Goal: Task Accomplishment & Management: Use online tool/utility

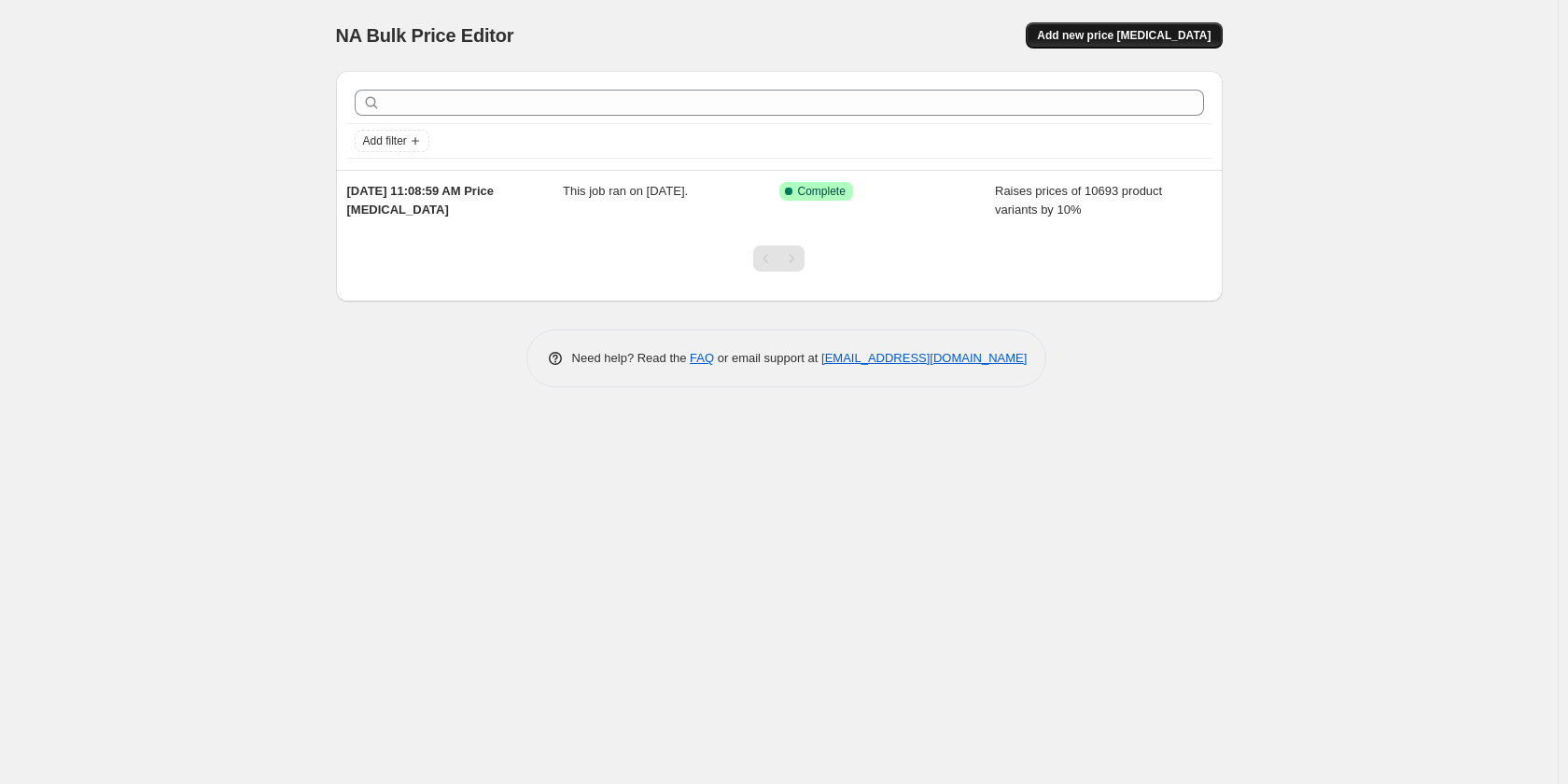
click at [1118, 42] on span "Add new price [MEDICAL_DATA]" at bounding box center [1123, 35] width 174 height 14
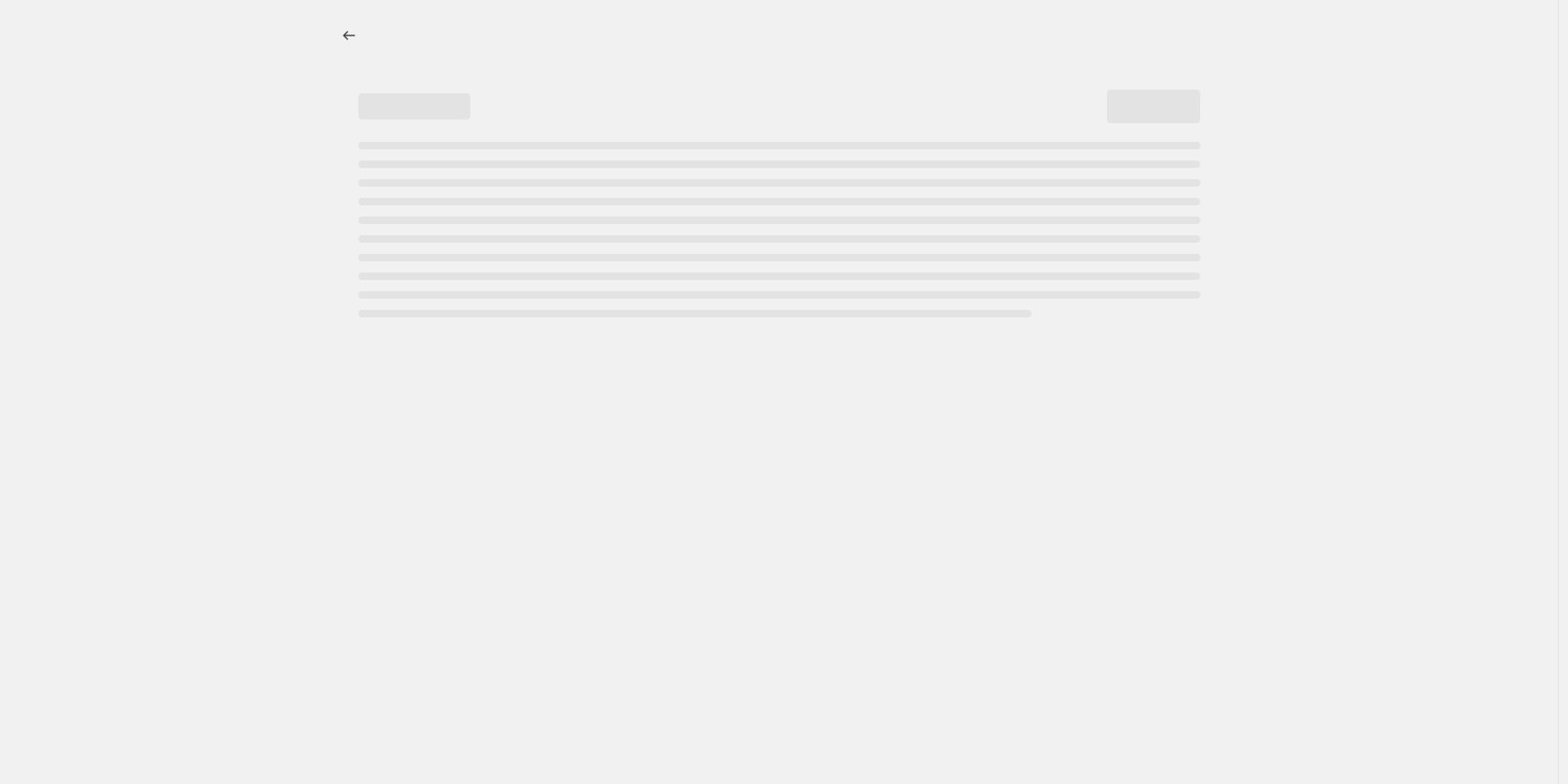
select select "percentage"
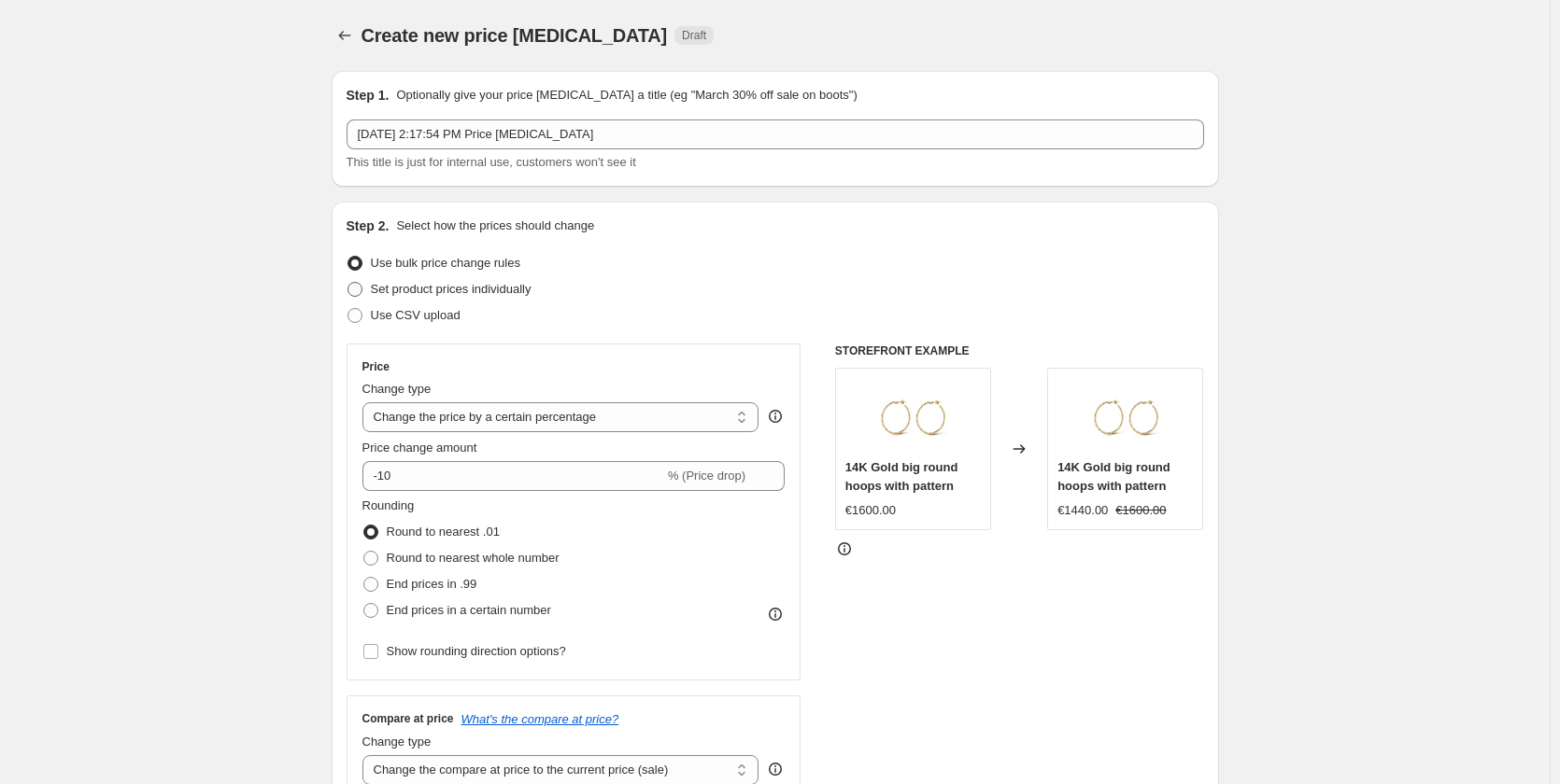
click at [486, 292] on span "Set product prices individually" at bounding box center [451, 289] width 160 height 14
click at [349, 283] on input "Set product prices individually" at bounding box center [348, 282] width 1 height 1
radio input "true"
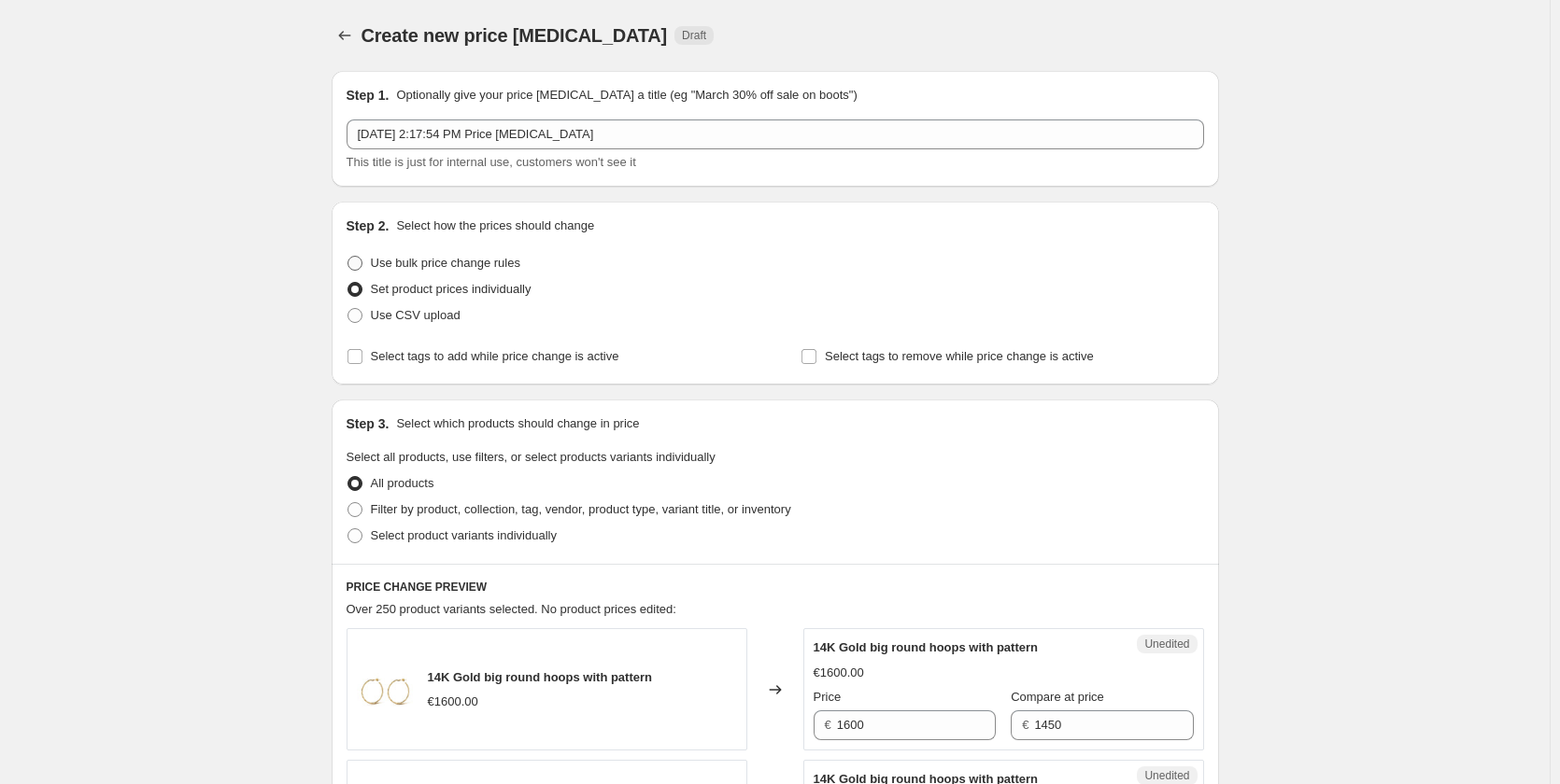
click at [470, 261] on span "Use bulk price change rules" at bounding box center [445, 263] width 150 height 14
click at [349, 257] on input "Use bulk price change rules" at bounding box center [348, 256] width 1 height 1
radio input "true"
select select "percentage"
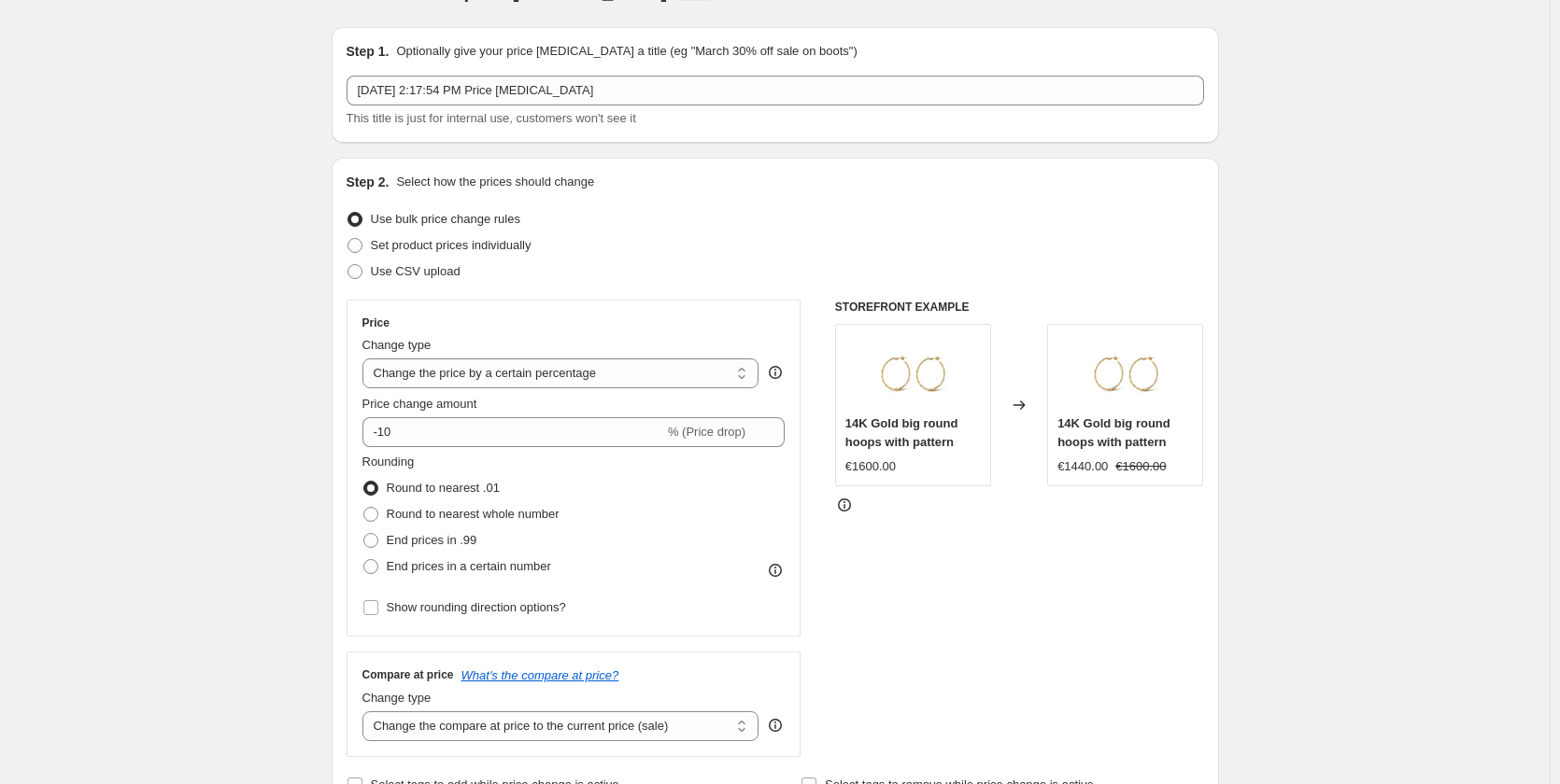
scroll to position [94, 0]
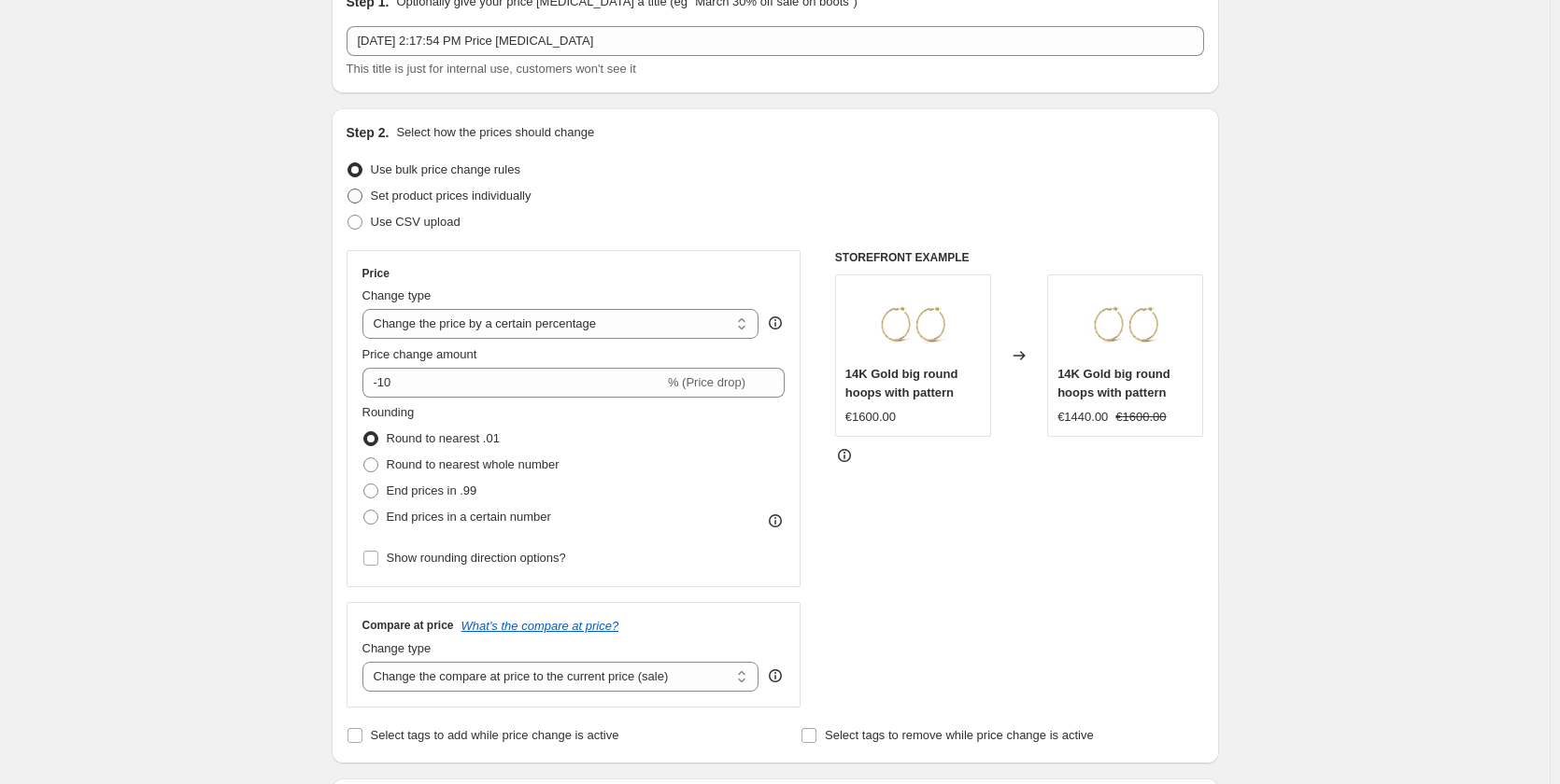
click at [411, 197] on span "Set product prices individually" at bounding box center [451, 195] width 160 height 14
click at [349, 189] on input "Set product prices individually" at bounding box center [348, 188] width 1 height 1
radio input "true"
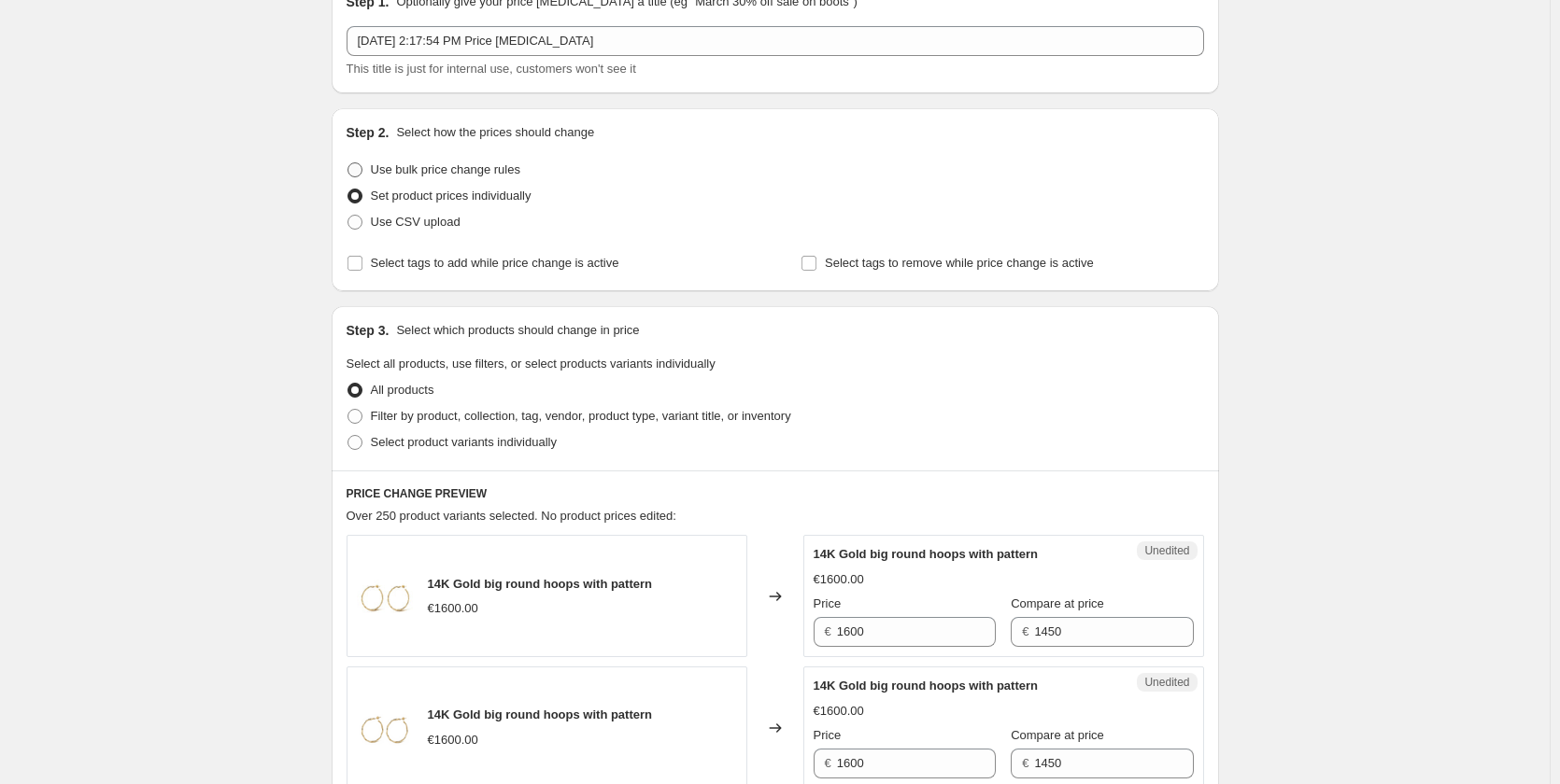
click at [391, 175] on span "Use bulk price change rules" at bounding box center [445, 169] width 150 height 14
click at [349, 163] on input "Use bulk price change rules" at bounding box center [348, 162] width 1 height 1
radio input "true"
select select "percentage"
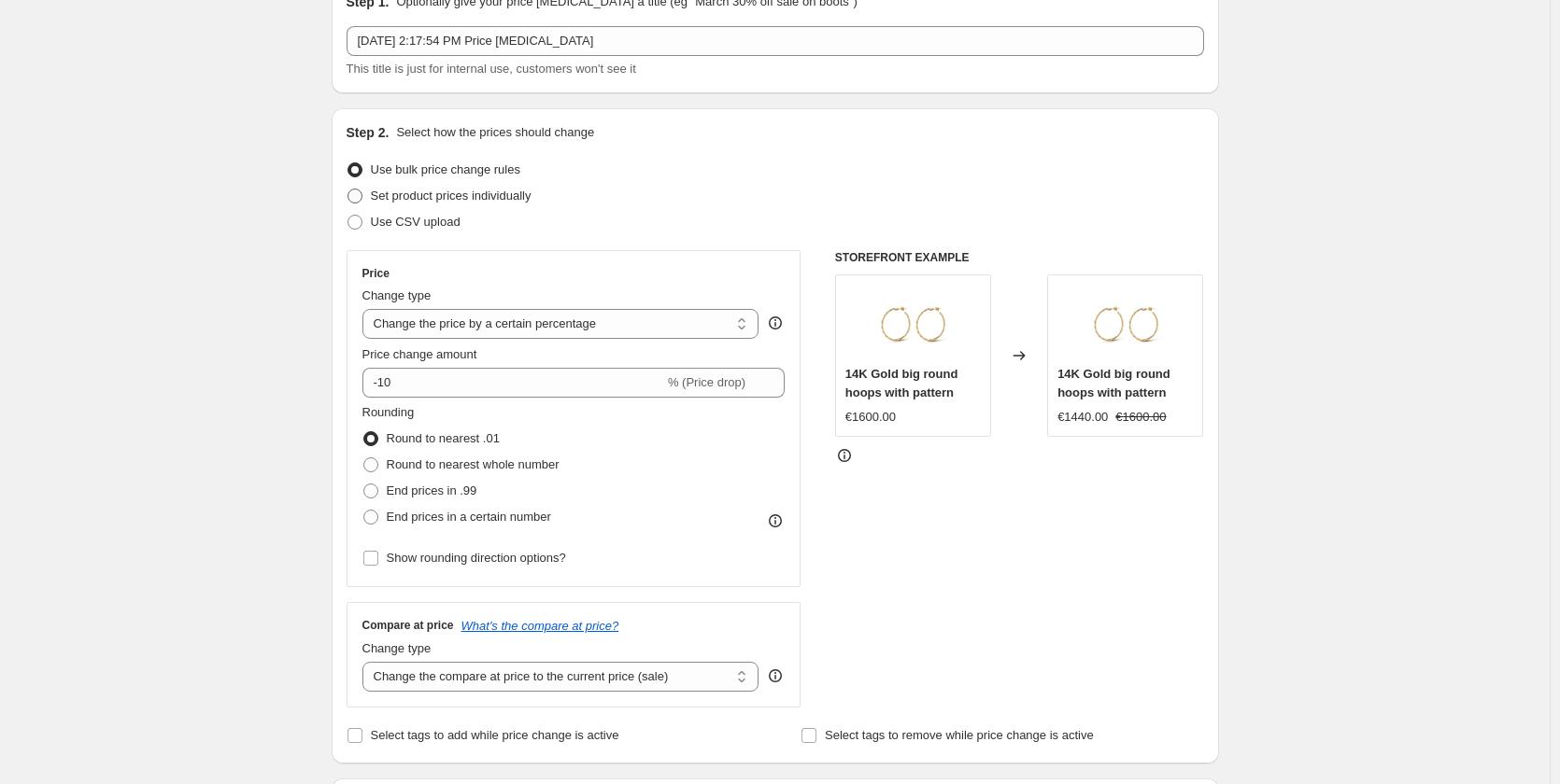
click at [405, 192] on span "Set product prices individually" at bounding box center [451, 195] width 160 height 14
click at [349, 189] on input "Set product prices individually" at bounding box center [348, 188] width 1 height 1
radio input "true"
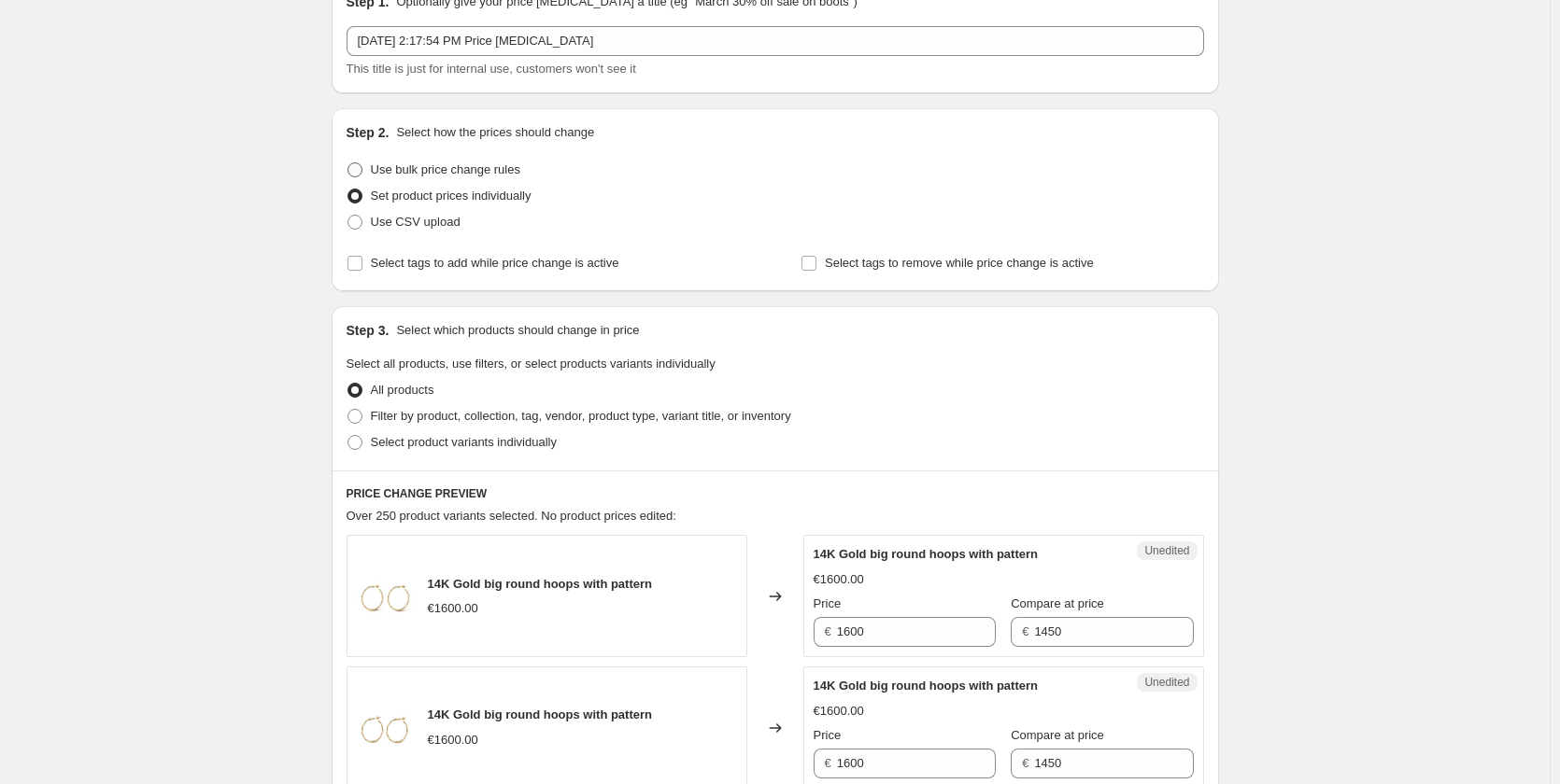
click at [405, 162] on span "Use bulk price change rules" at bounding box center [445, 169] width 150 height 14
click at [349, 162] on input "Use bulk price change rules" at bounding box center [348, 162] width 1 height 1
radio input "true"
select select "percentage"
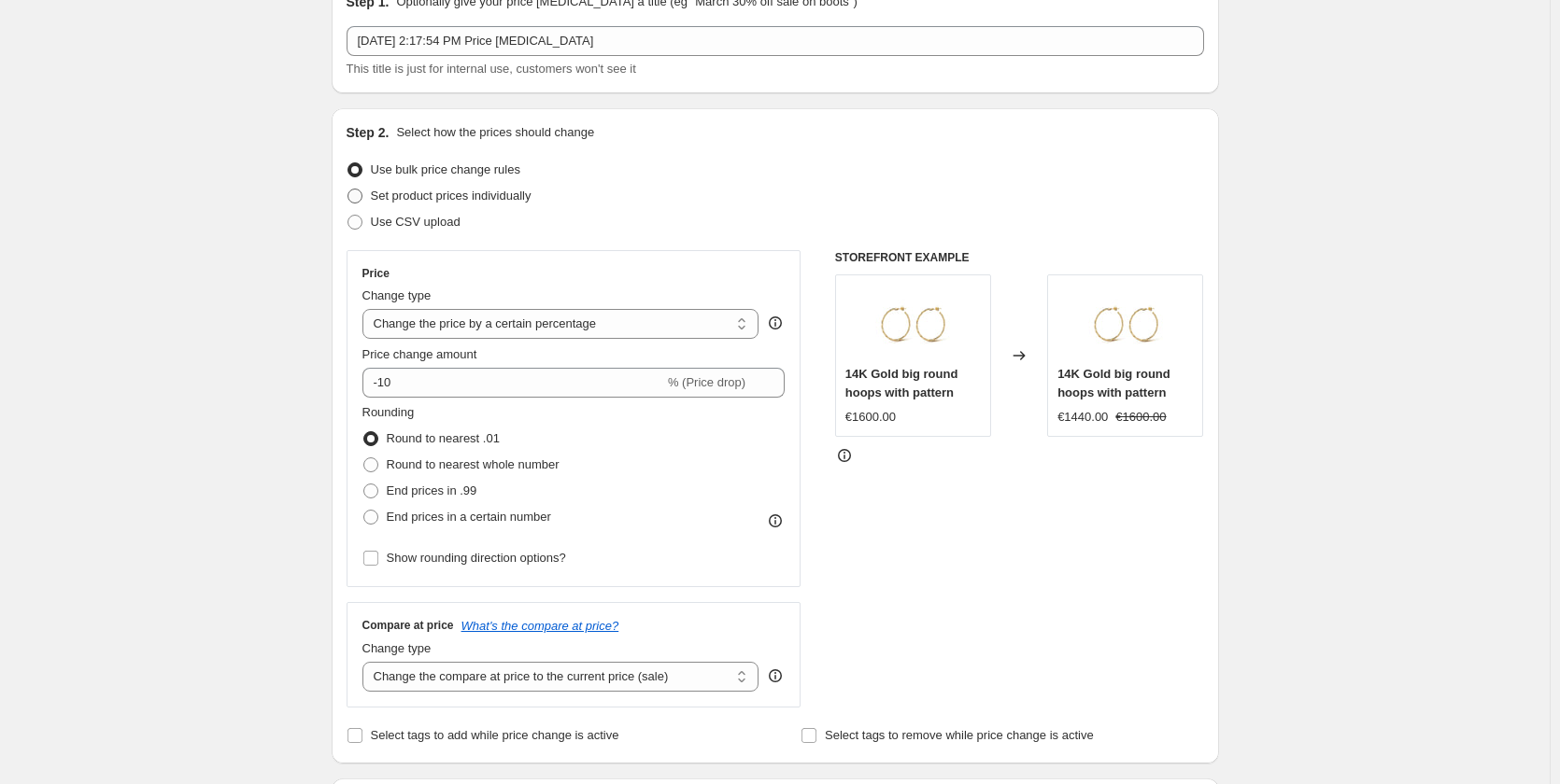
click at [402, 190] on span "Set product prices individually" at bounding box center [451, 195] width 160 height 14
click at [349, 189] on input "Set product prices individually" at bounding box center [348, 188] width 1 height 1
radio input "true"
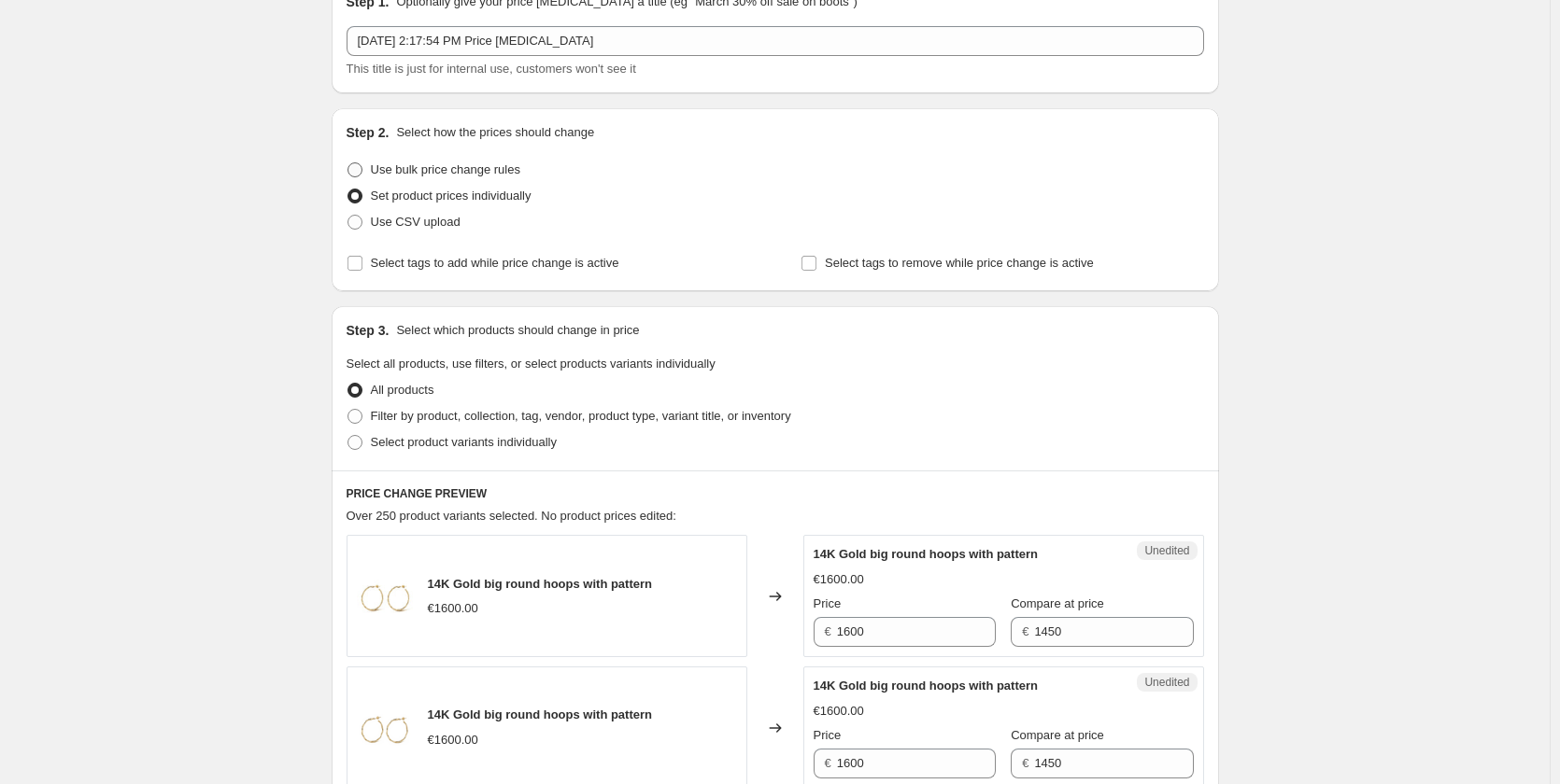
click at [411, 171] on span "Use bulk price change rules" at bounding box center [445, 169] width 150 height 14
click at [349, 163] on input "Use bulk price change rules" at bounding box center [348, 162] width 1 height 1
radio input "true"
select select "percentage"
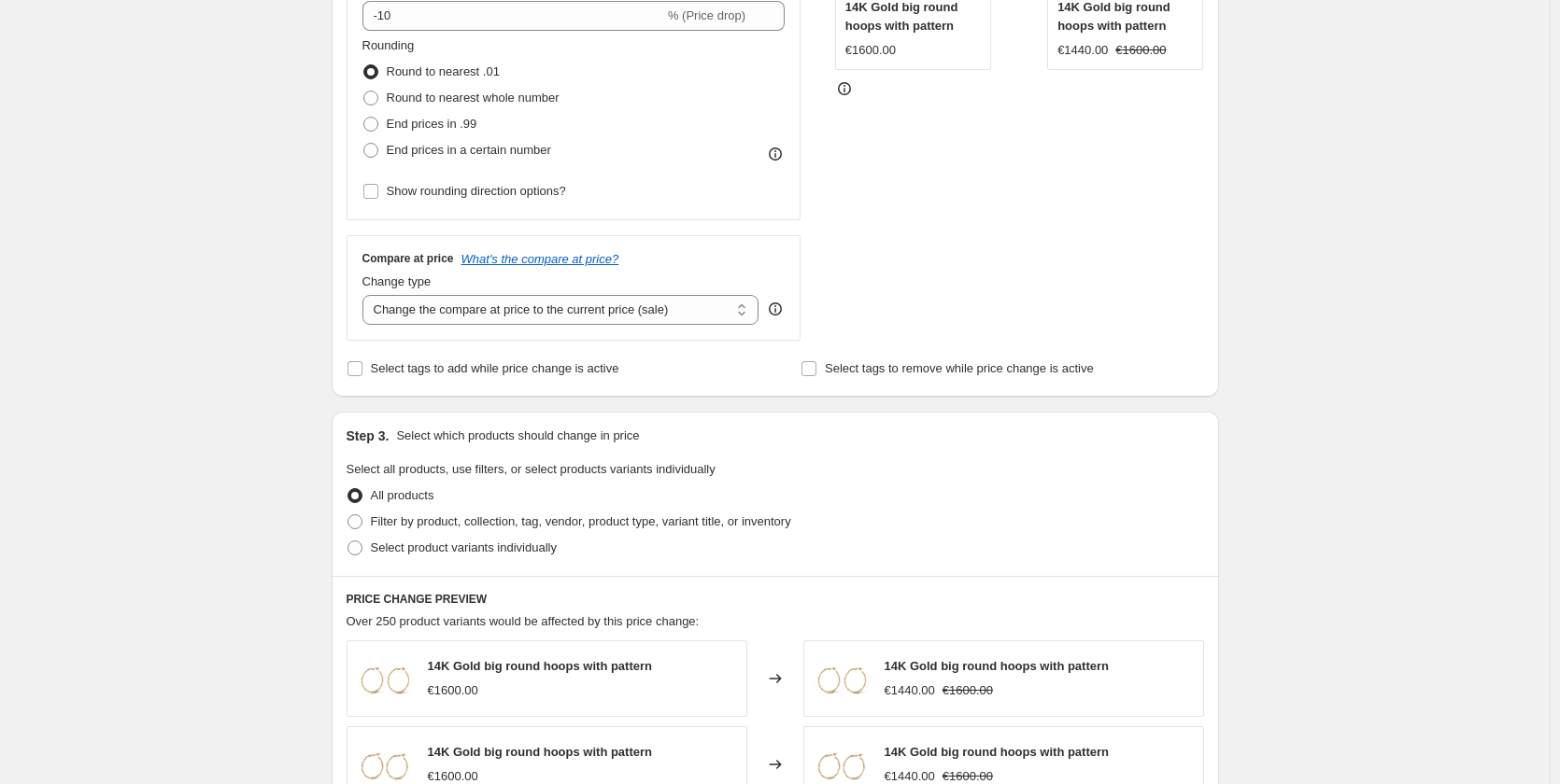
scroll to position [560, 0]
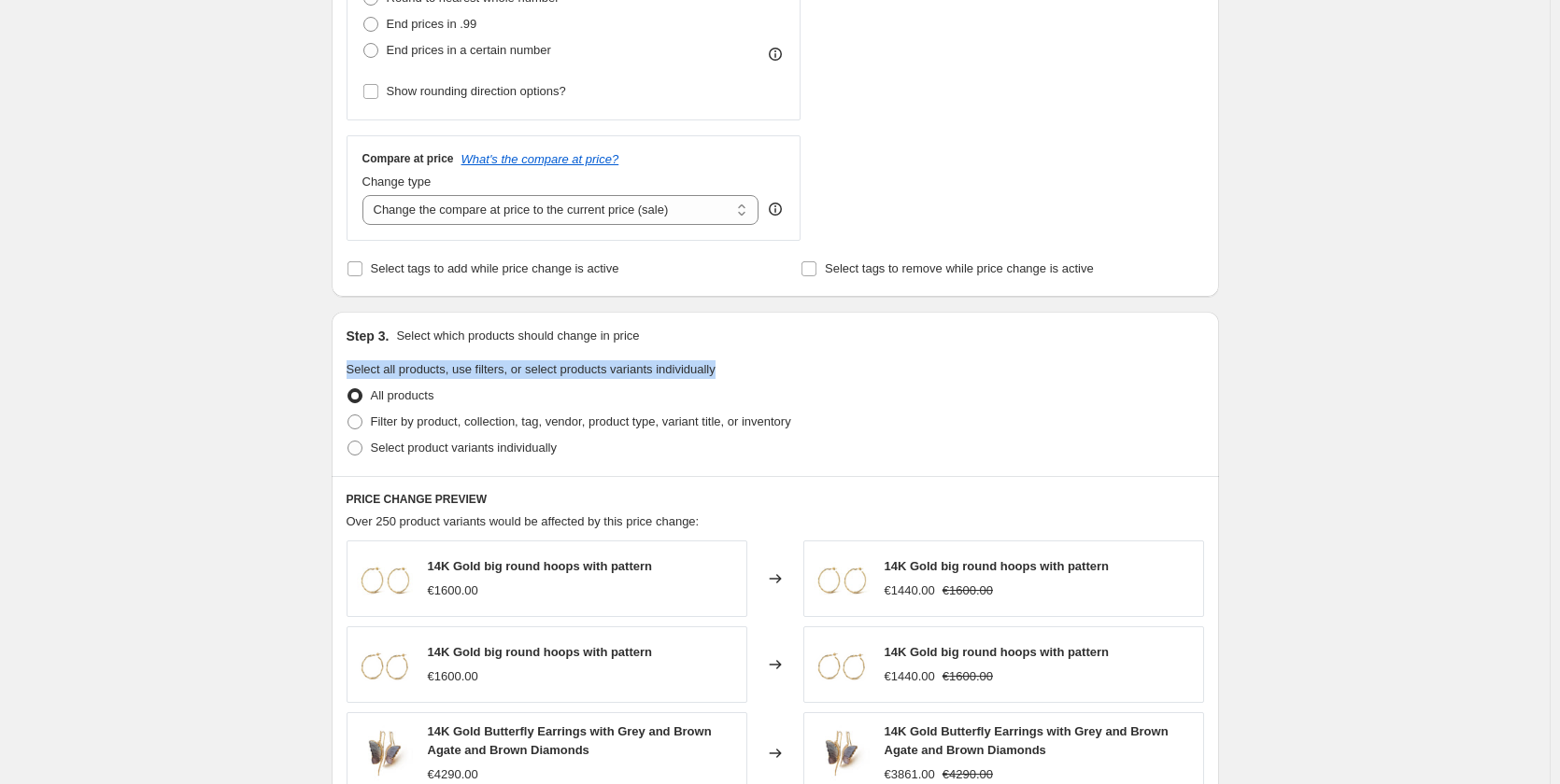
drag, startPoint x: 340, startPoint y: 367, endPoint x: 750, endPoint y: 373, distance: 410.0
click at [749, 373] on div "Step 3. Select which products should change in price Select all products, use f…" at bounding box center [775, 394] width 888 height 164
click at [750, 373] on fieldset "Select all products, use filters, or select products variants individually All …" at bounding box center [776, 410] width 858 height 100
click at [389, 423] on span "Filter by product, collection, tag, vendor, product type, variant title, or inv…" at bounding box center [581, 421] width 420 height 14
click at [349, 415] on input "Filter by product, collection, tag, vendor, product type, variant title, or inv…" at bounding box center [348, 414] width 1 height 1
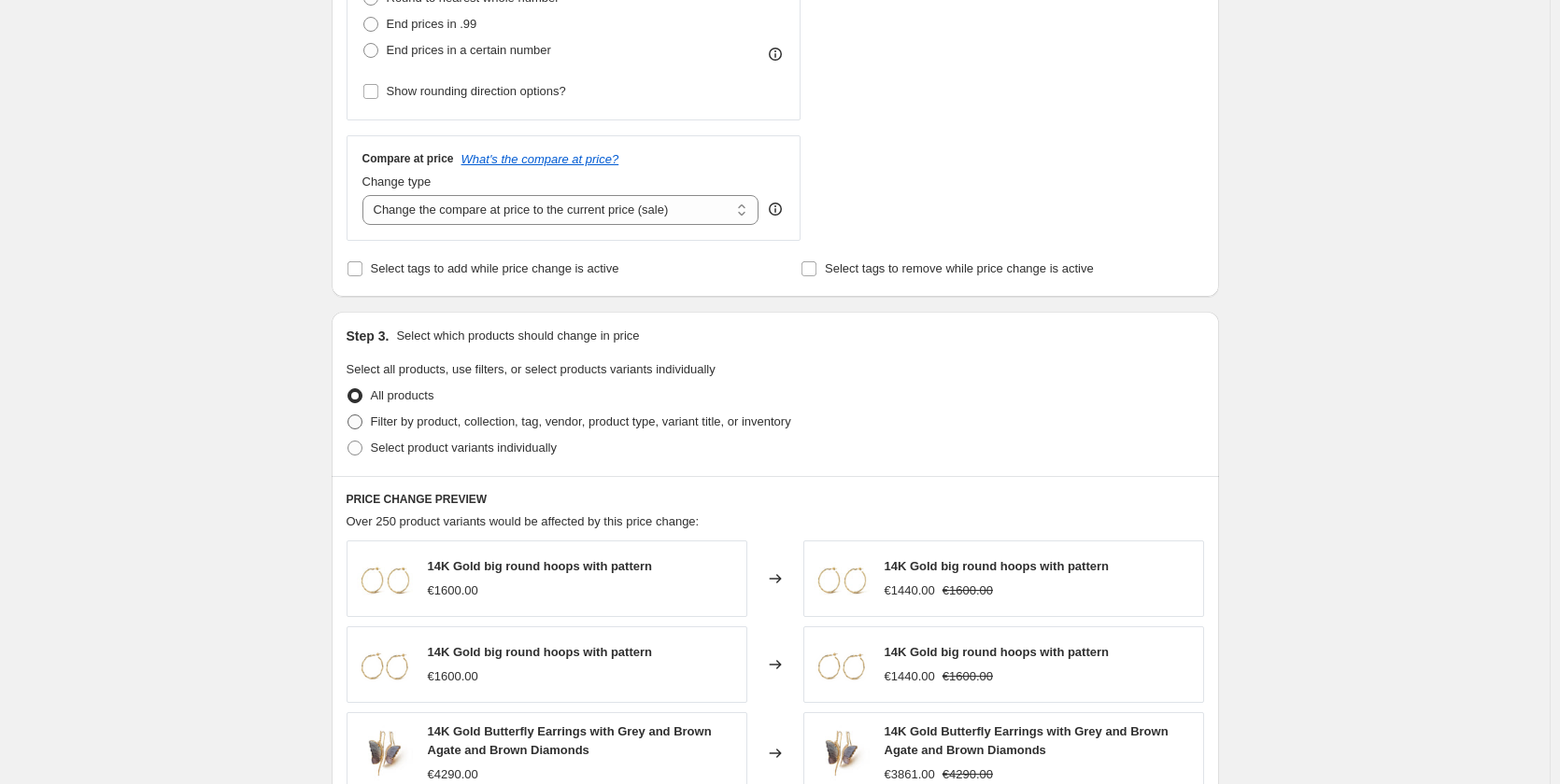
radio input "true"
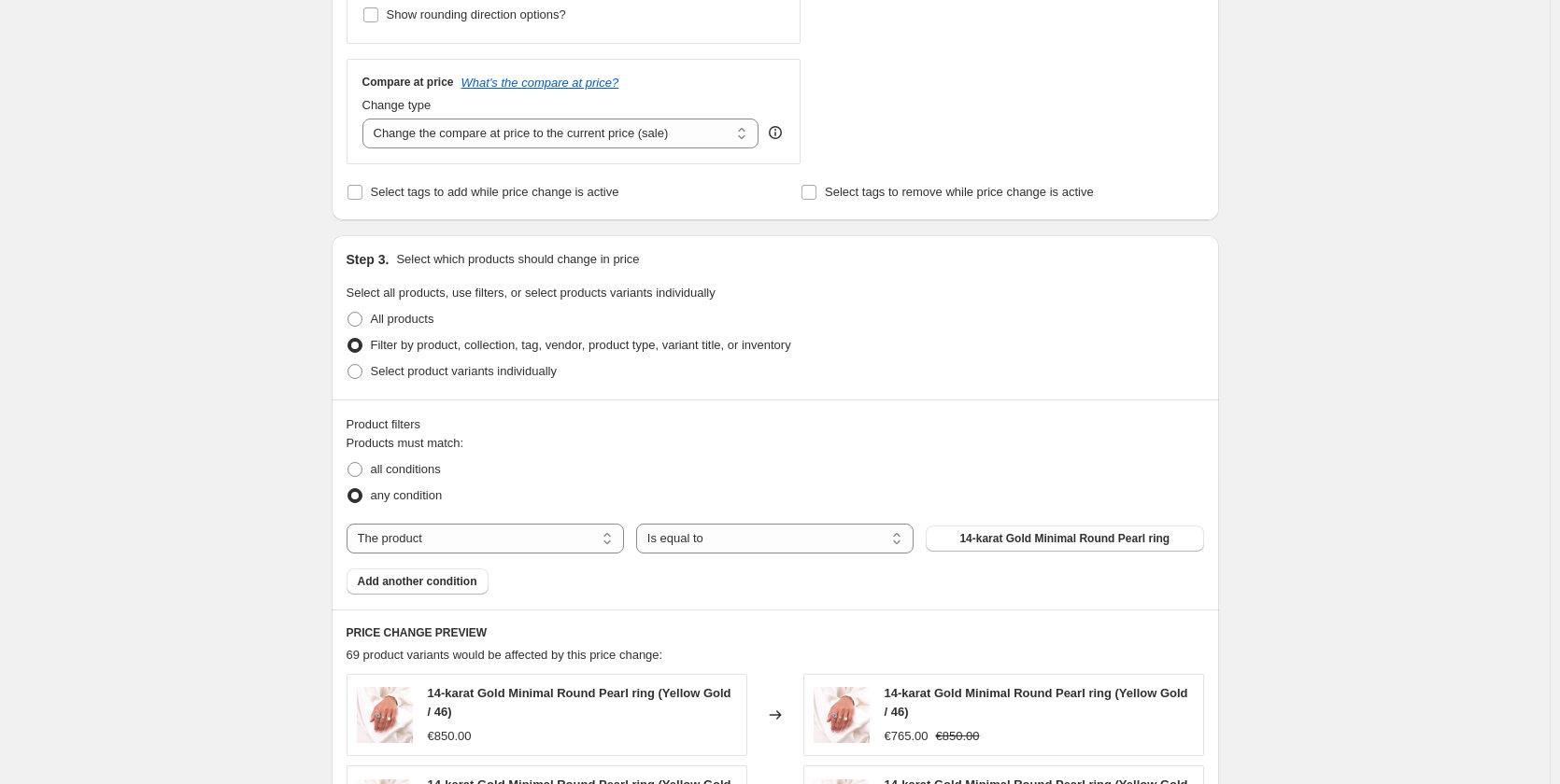
scroll to position [840, 0]
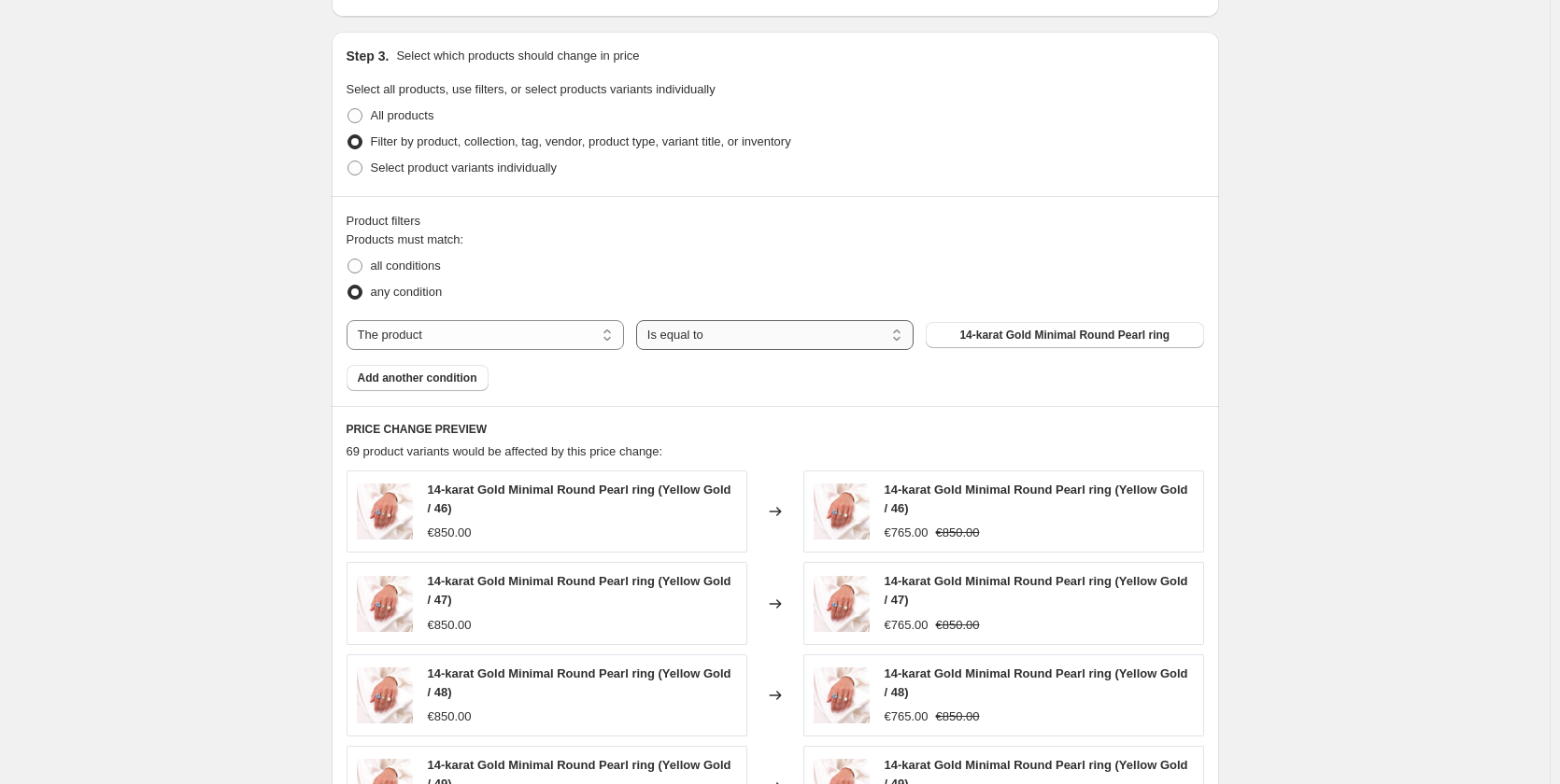
click at [732, 333] on select "Is equal to Is not equal to" at bounding box center [775, 335] width 277 height 30
click at [1007, 342] on span "14-karat Gold Minimal Round Pearl ring" at bounding box center [1064, 334] width 211 height 14
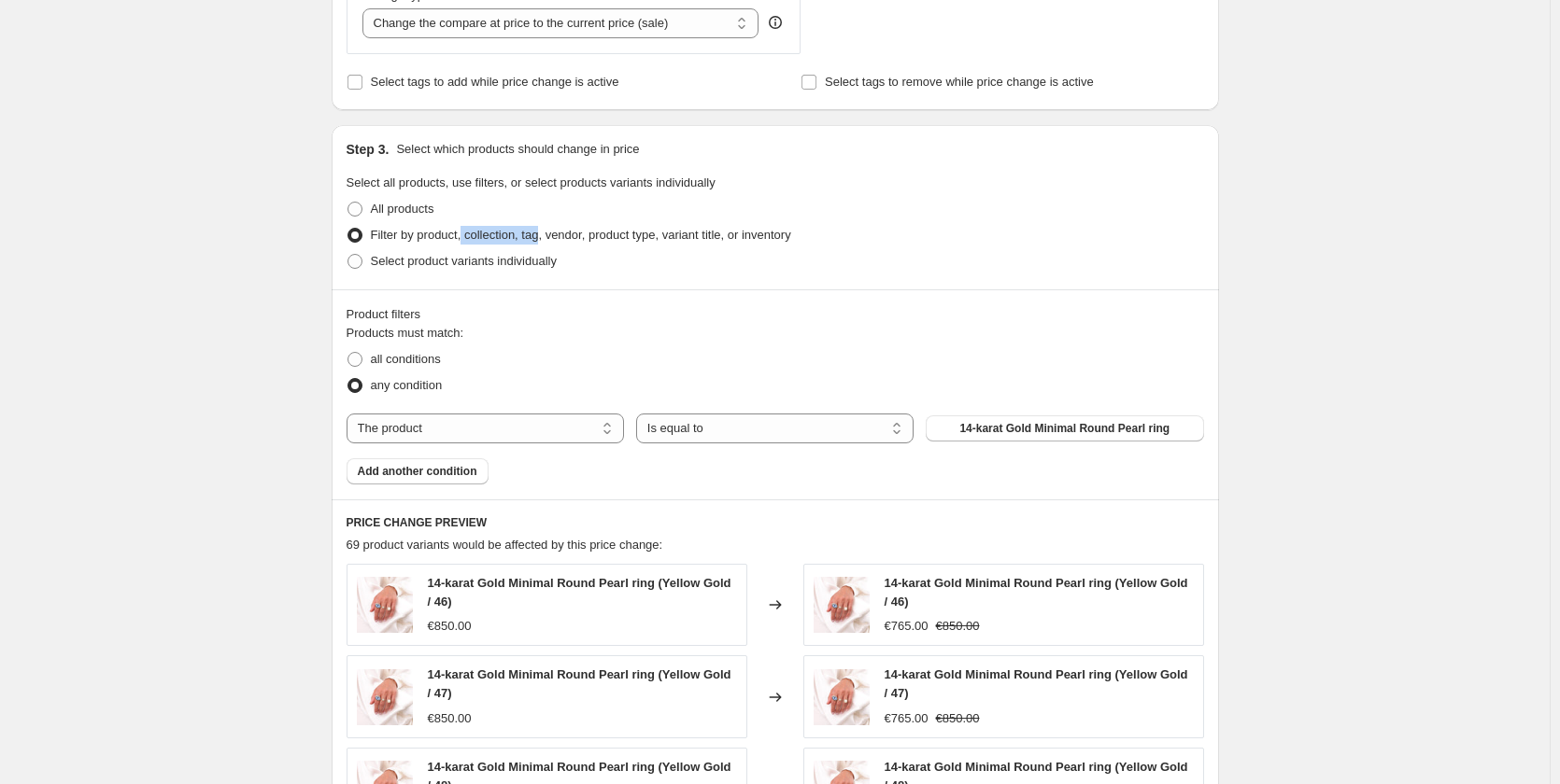
drag, startPoint x: 467, startPoint y: 235, endPoint x: 615, endPoint y: 207, distance: 150.6
click at [548, 232] on span "Filter by product, collection, tag, vendor, product type, variant title, or inv…" at bounding box center [581, 235] width 420 height 14
click at [840, 249] on div "Select product variants individually" at bounding box center [776, 261] width 858 height 26
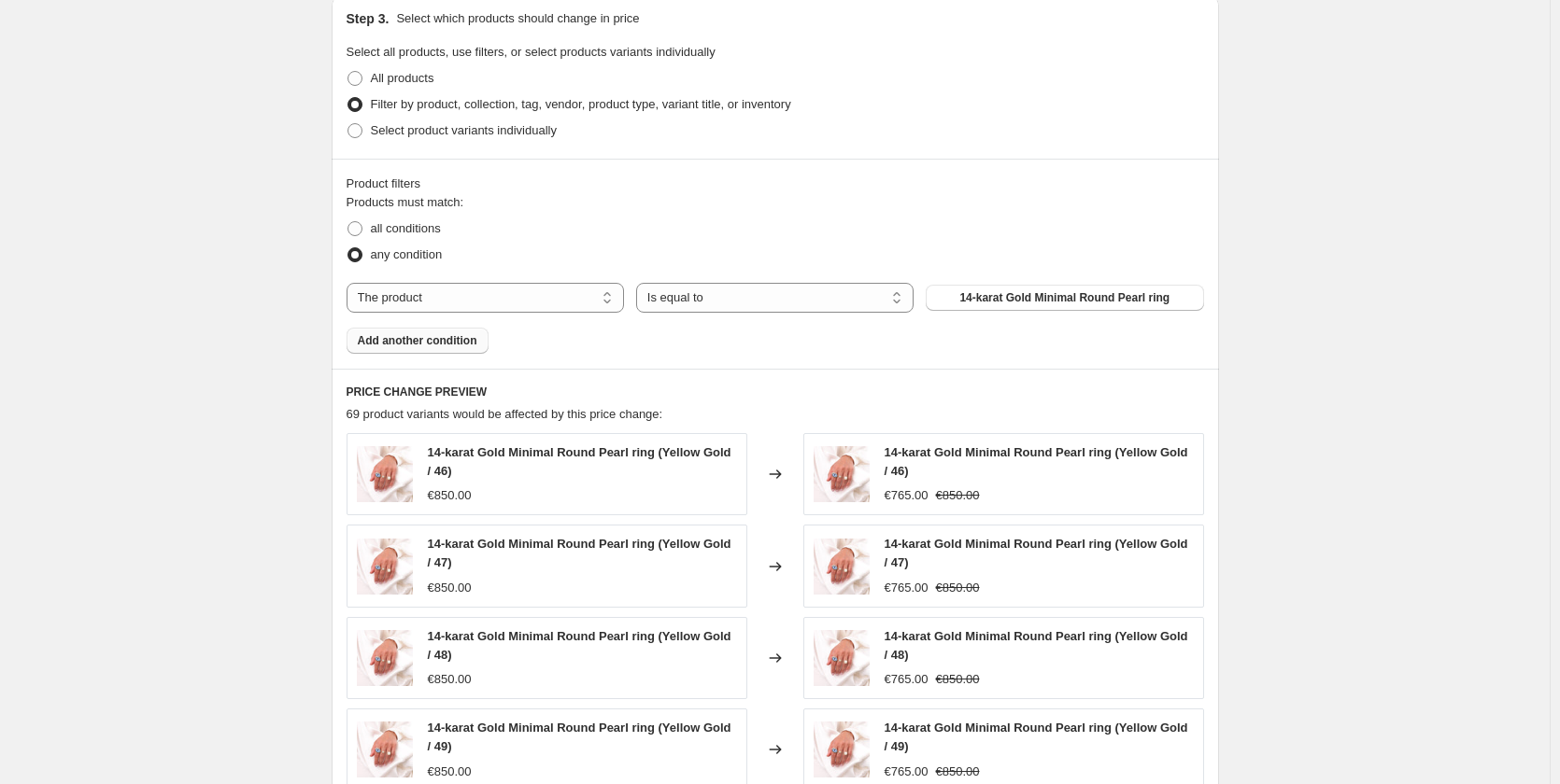
scroll to position [840, 0]
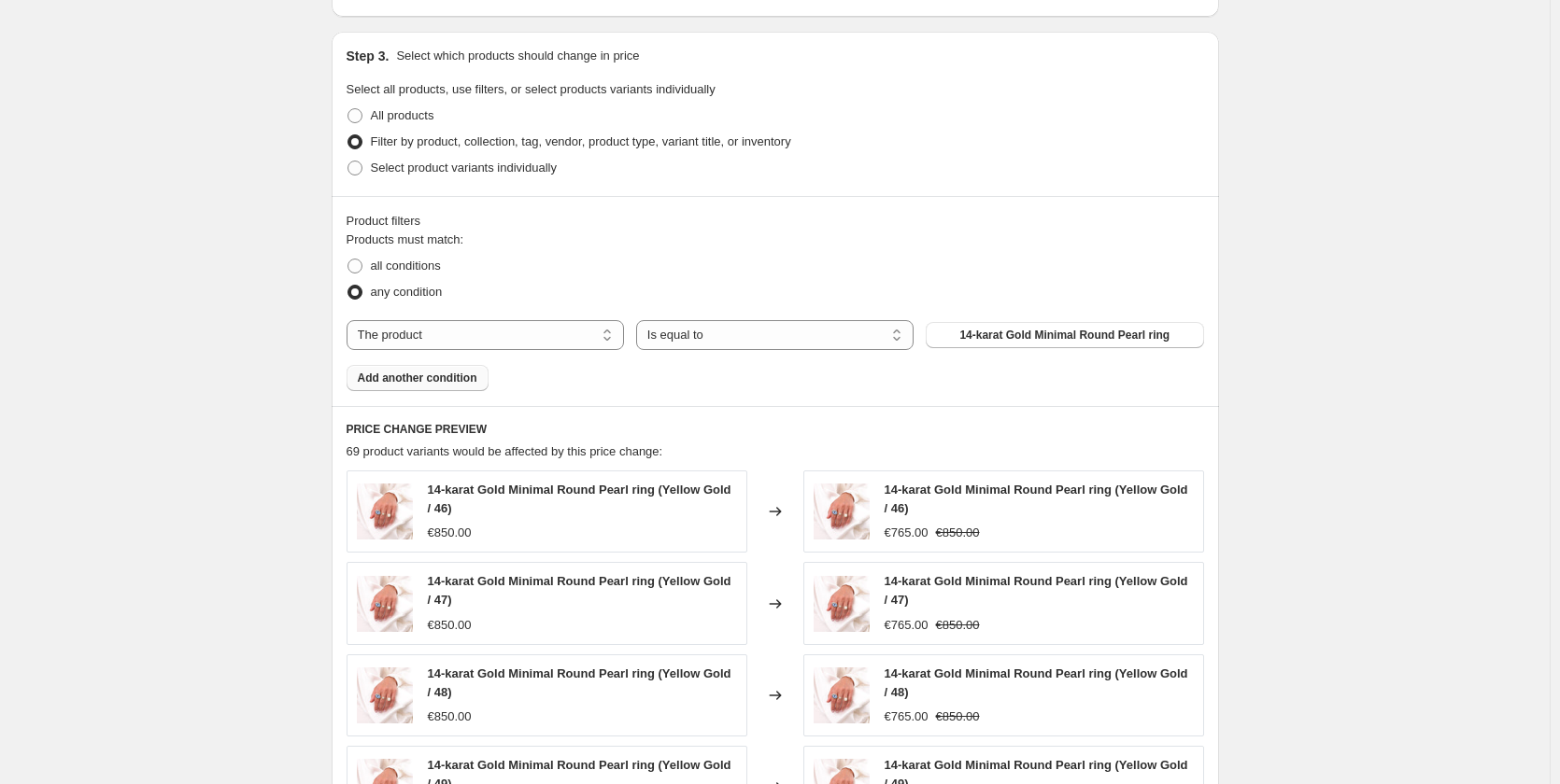
click at [466, 389] on button "Add another condition" at bounding box center [417, 378] width 142 height 26
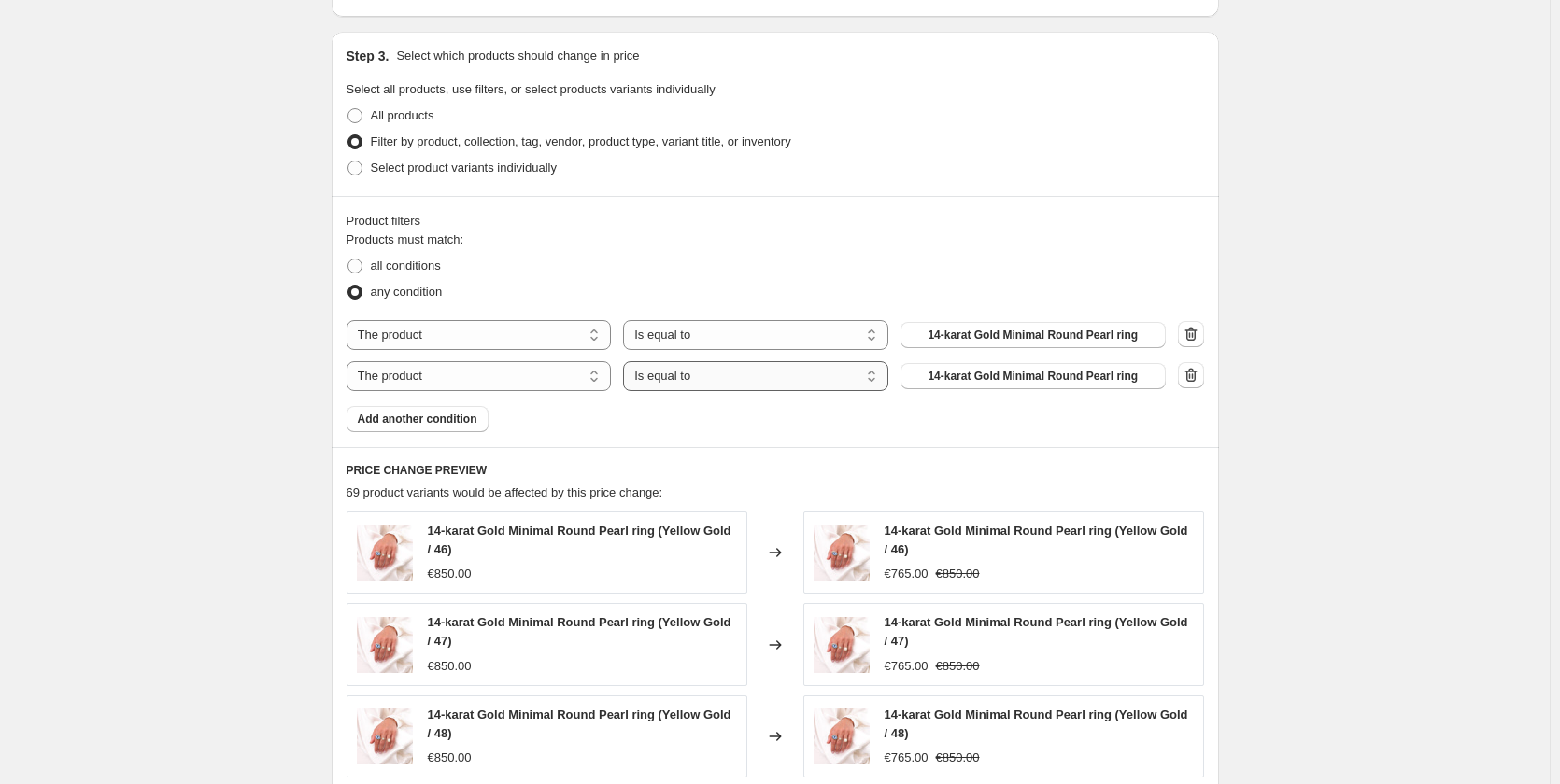
click at [675, 376] on select "Is equal to Is not equal to" at bounding box center [755, 376] width 266 height 30
click at [1204, 337] on button "button" at bounding box center [1190, 334] width 26 height 26
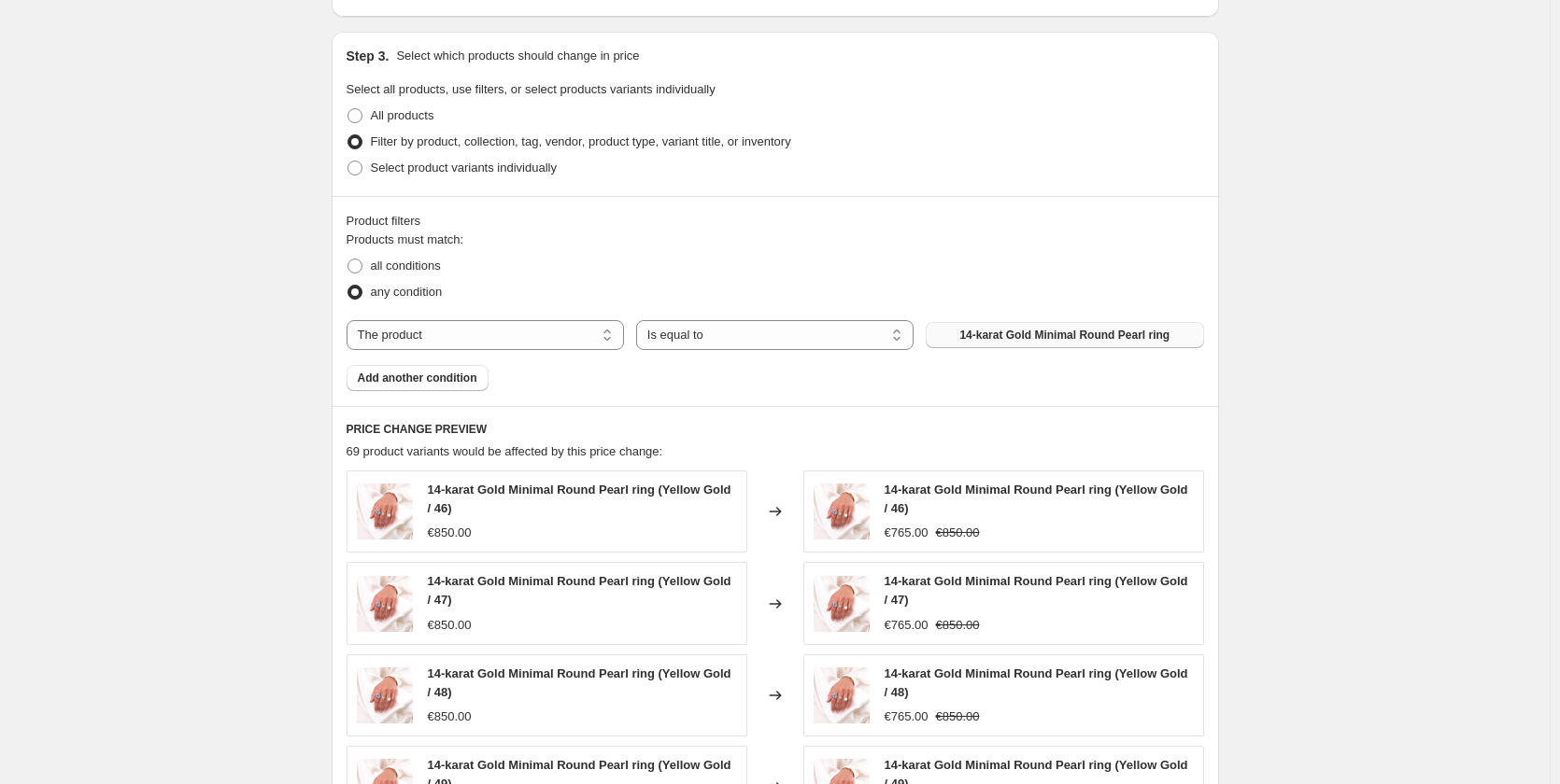
click at [1100, 339] on span "14-karat Gold Minimal Round Pearl ring" at bounding box center [1064, 334] width 211 height 14
click at [416, 265] on span "all conditions" at bounding box center [406, 266] width 71 height 14
click at [349, 260] on input "all conditions" at bounding box center [348, 259] width 1 height 1
radio input "true"
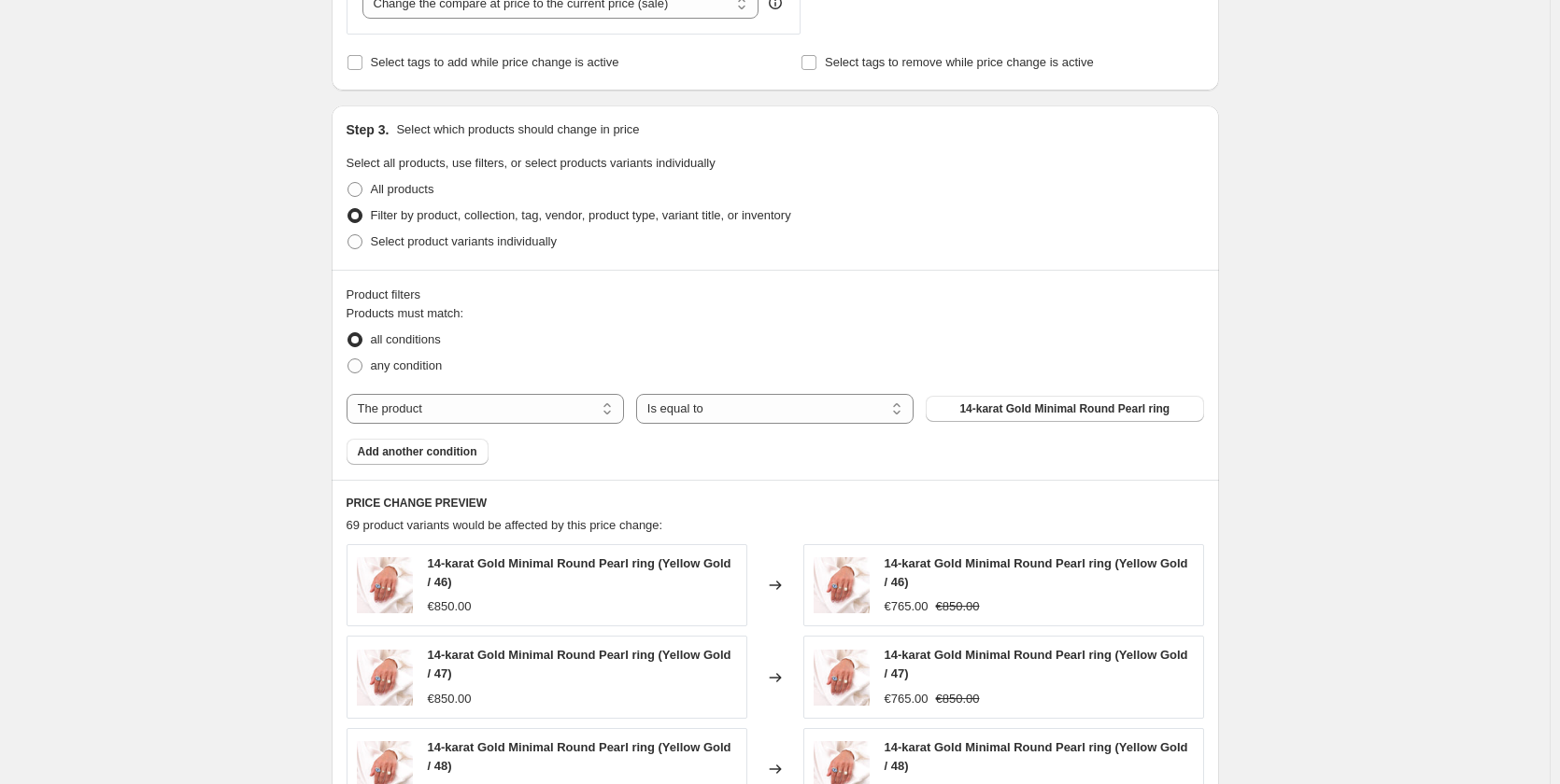
scroll to position [654, 0]
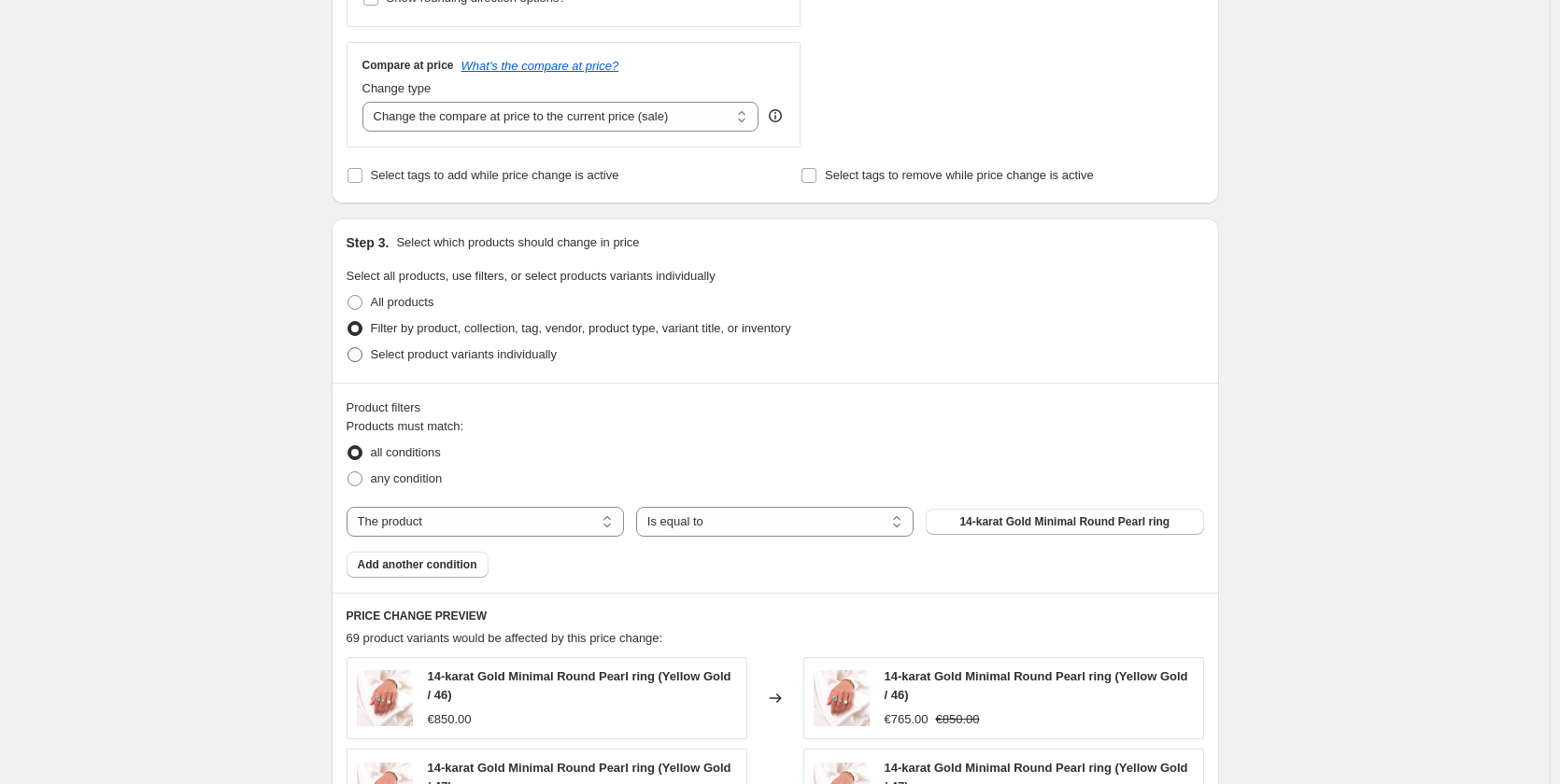
click at [422, 356] on span "Select product variants individually" at bounding box center [464, 354] width 185 height 14
click at [349, 349] on input "Select product variants individually" at bounding box center [348, 348] width 1 height 1
radio input "true"
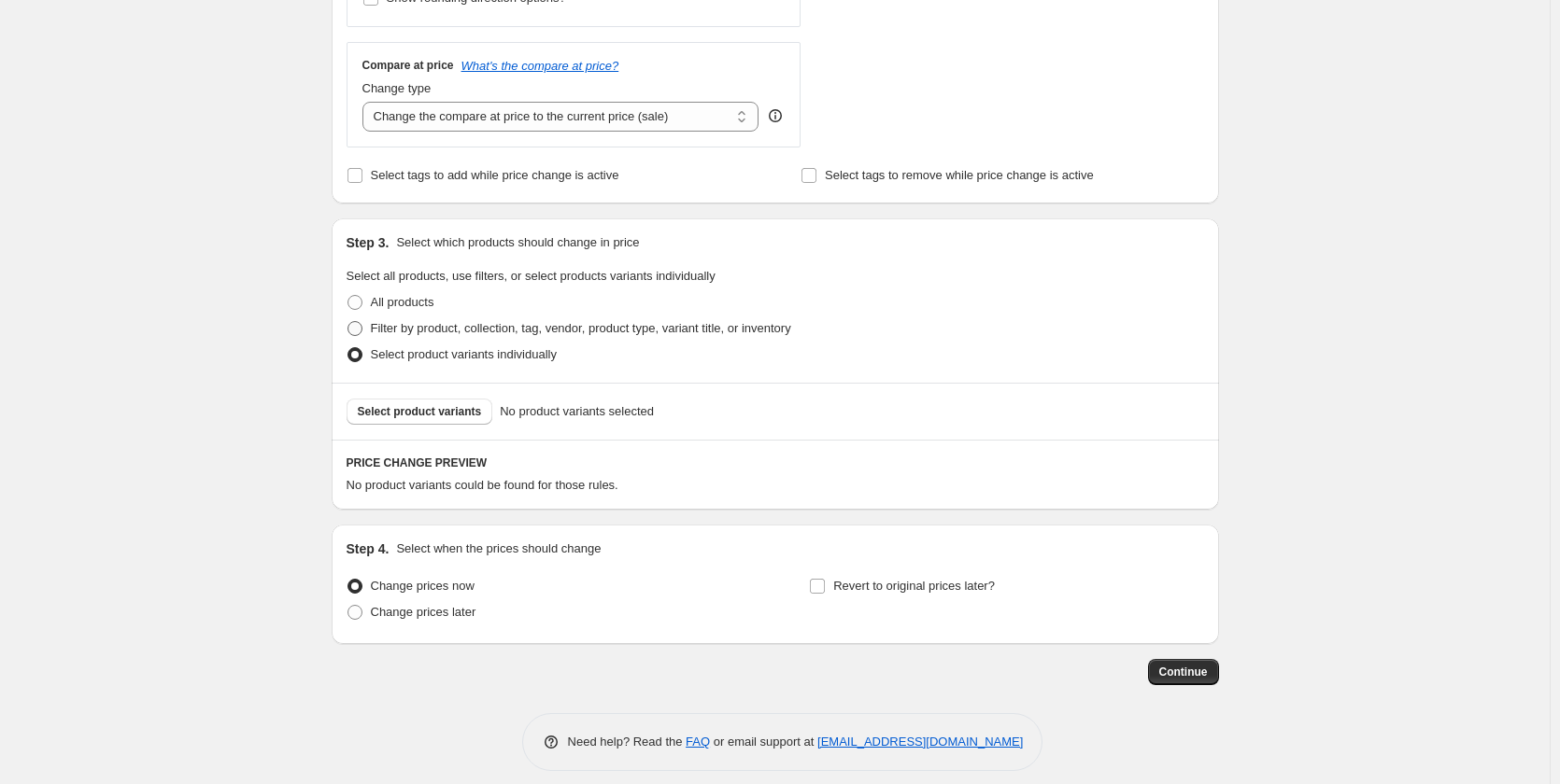
click at [423, 329] on span "Filter by product, collection, tag, vendor, product type, variant title, or inv…" at bounding box center [581, 328] width 420 height 14
click at [349, 322] on input "Filter by product, collection, tag, vendor, product type, variant title, or inv…" at bounding box center [348, 322] width 1 height 1
radio input "true"
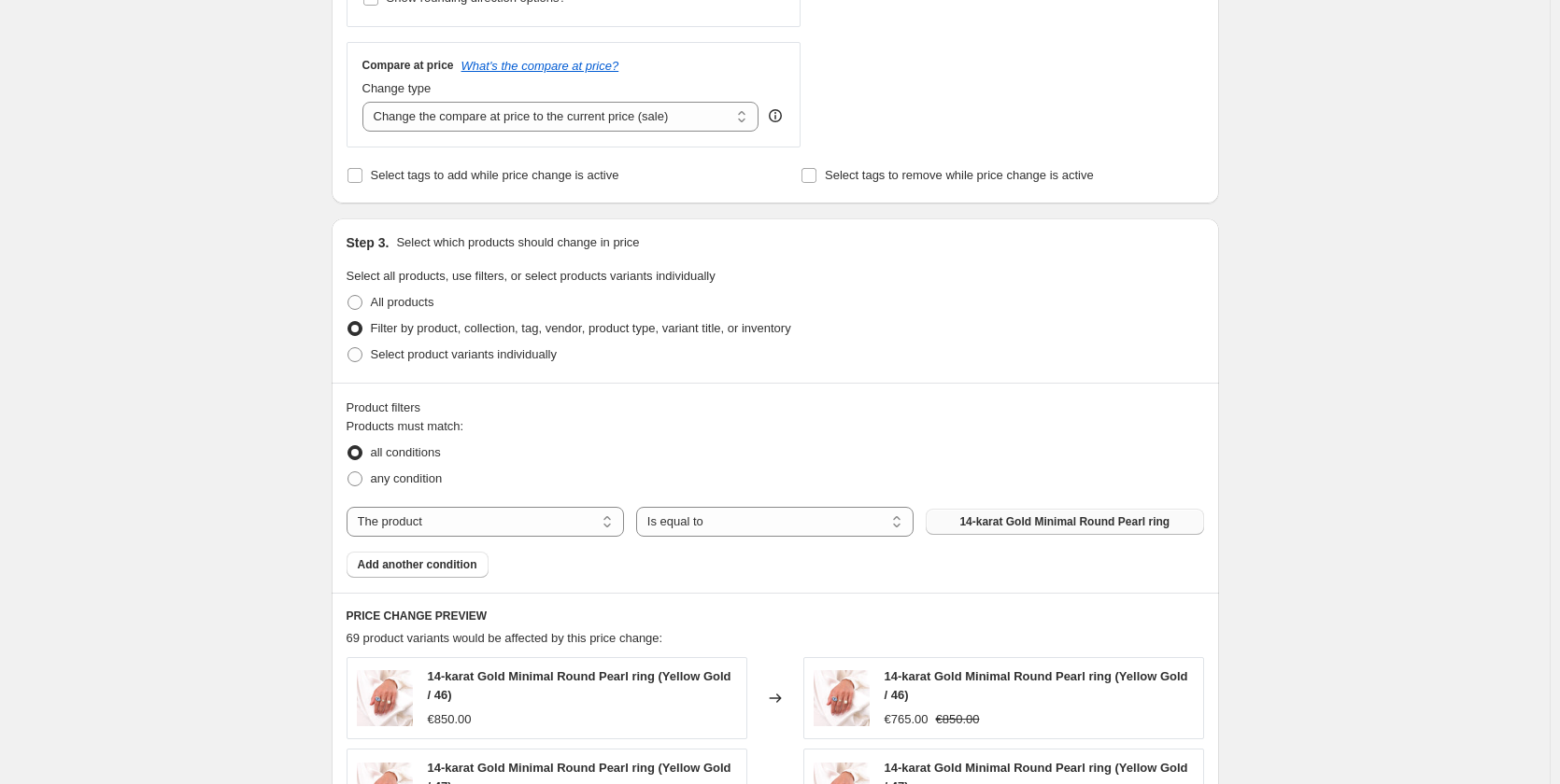
click at [1008, 527] on span "14-karat Gold Minimal Round Pearl ring" at bounding box center [1064, 521] width 211 height 14
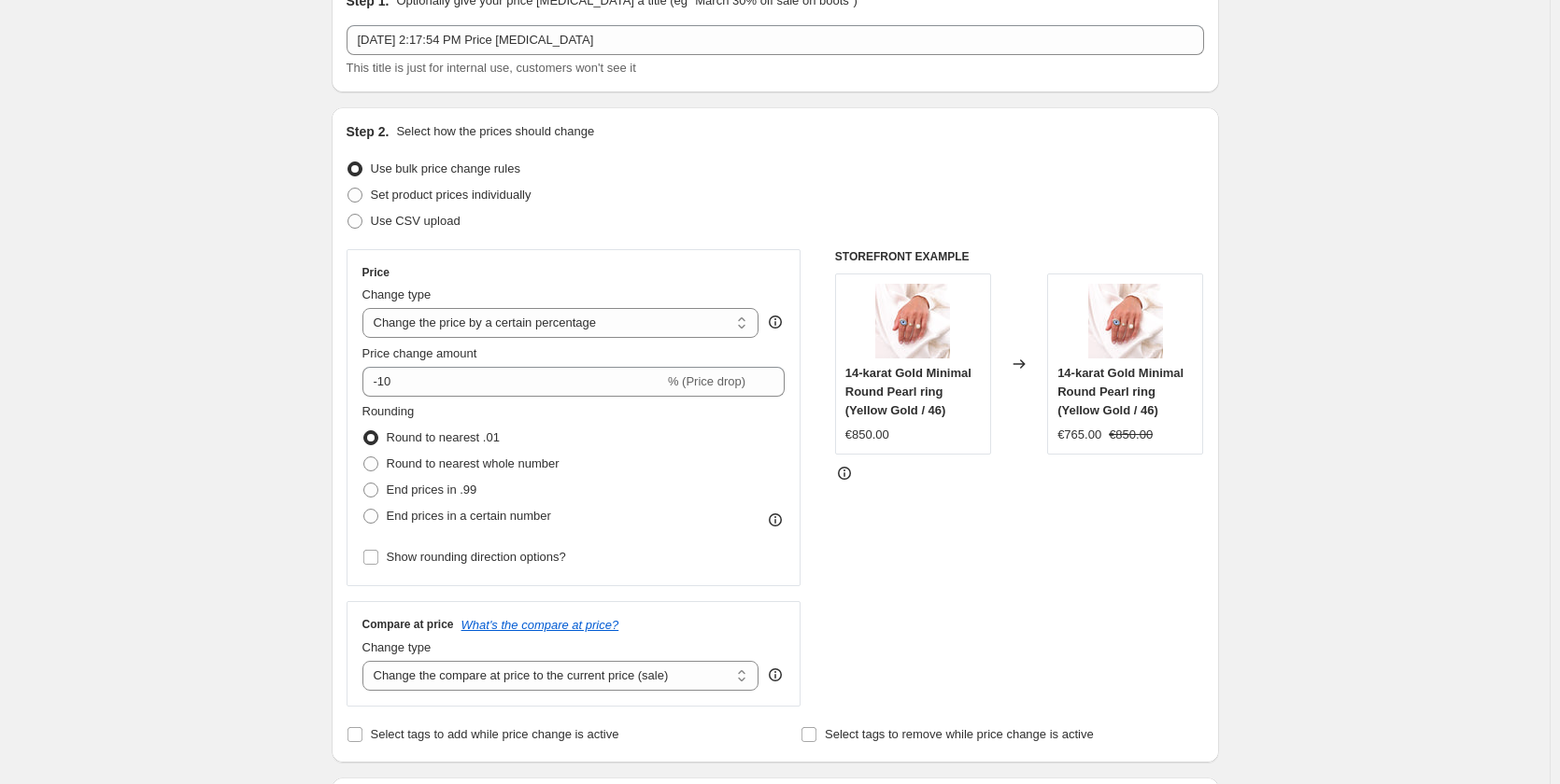
scroll to position [94, 0]
click at [505, 193] on span "Set product prices individually" at bounding box center [451, 195] width 160 height 14
click at [349, 189] on input "Set product prices individually" at bounding box center [348, 188] width 1 height 1
radio input "true"
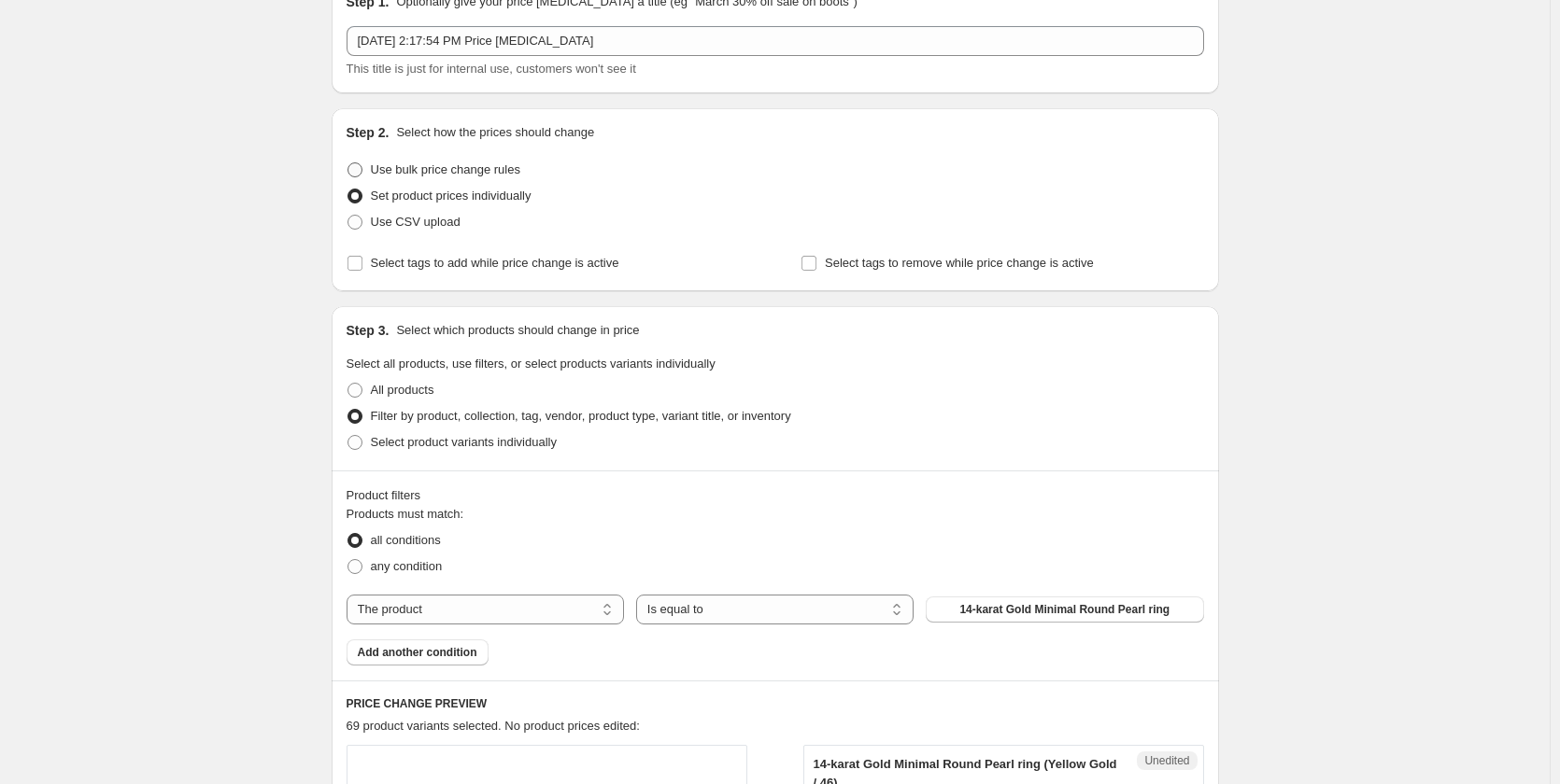
click at [487, 173] on span "Use bulk price change rules" at bounding box center [445, 169] width 150 height 14
click at [349, 163] on input "Use bulk price change rules" at bounding box center [348, 162] width 1 height 1
radio input "true"
select select "percentage"
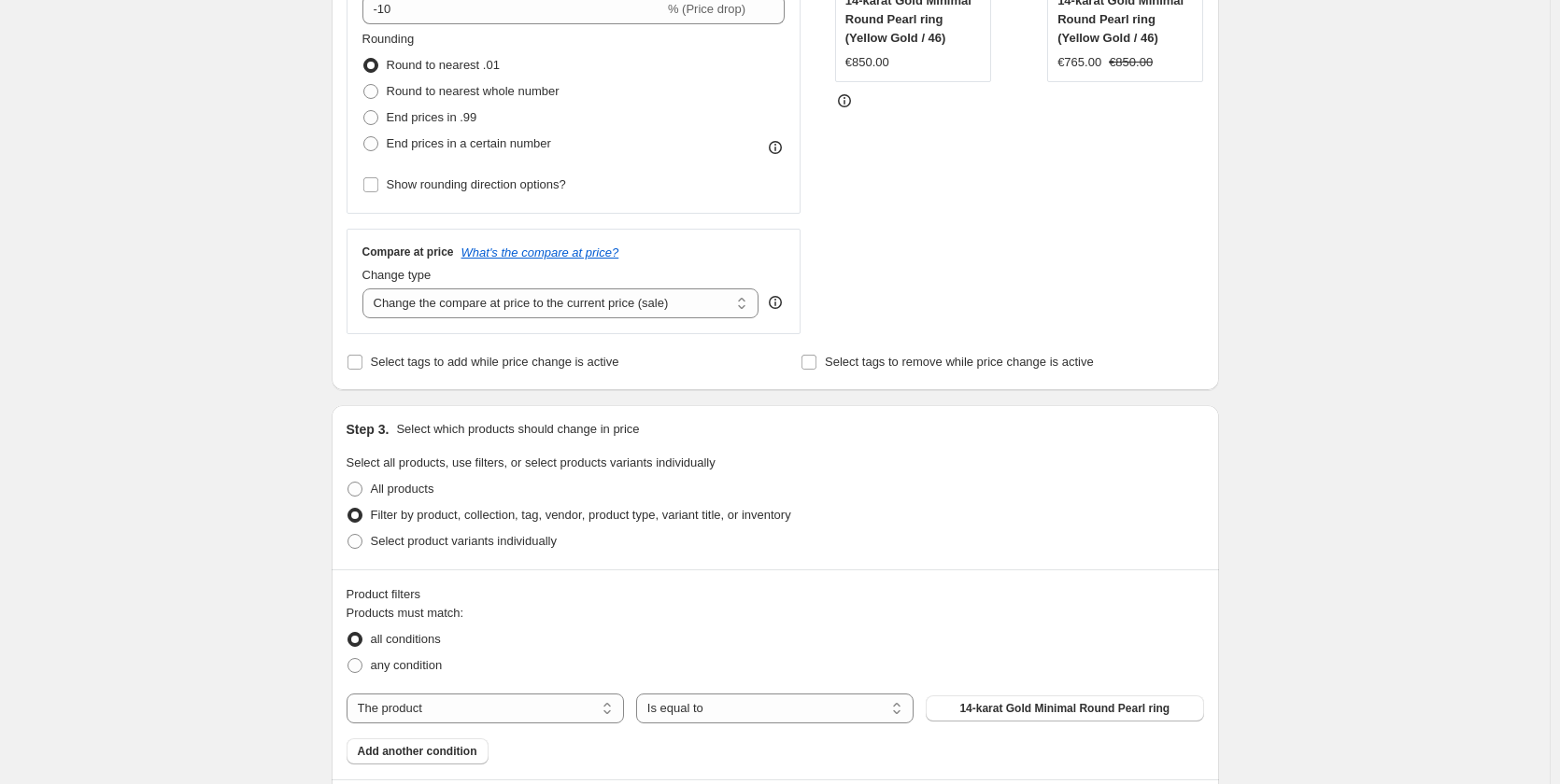
scroll to position [747, 0]
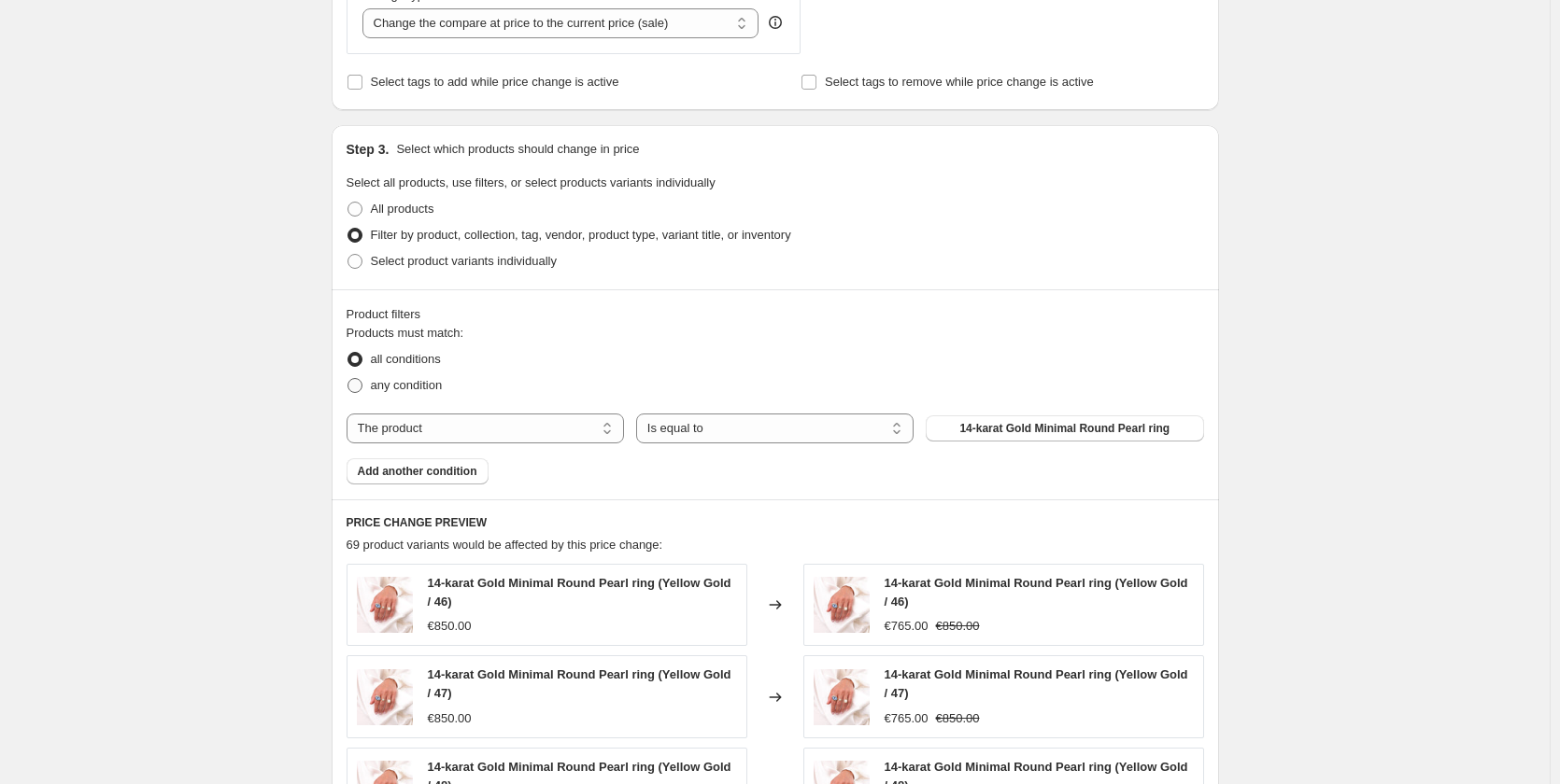
click at [418, 390] on span "any condition" at bounding box center [407, 385] width 71 height 14
click at [349, 379] on input "any condition" at bounding box center [348, 378] width 1 height 1
radio input "true"
click at [554, 426] on select "The product The product's collection The product's tag The product's vendor The…" at bounding box center [485, 428] width 277 height 30
select select "collection"
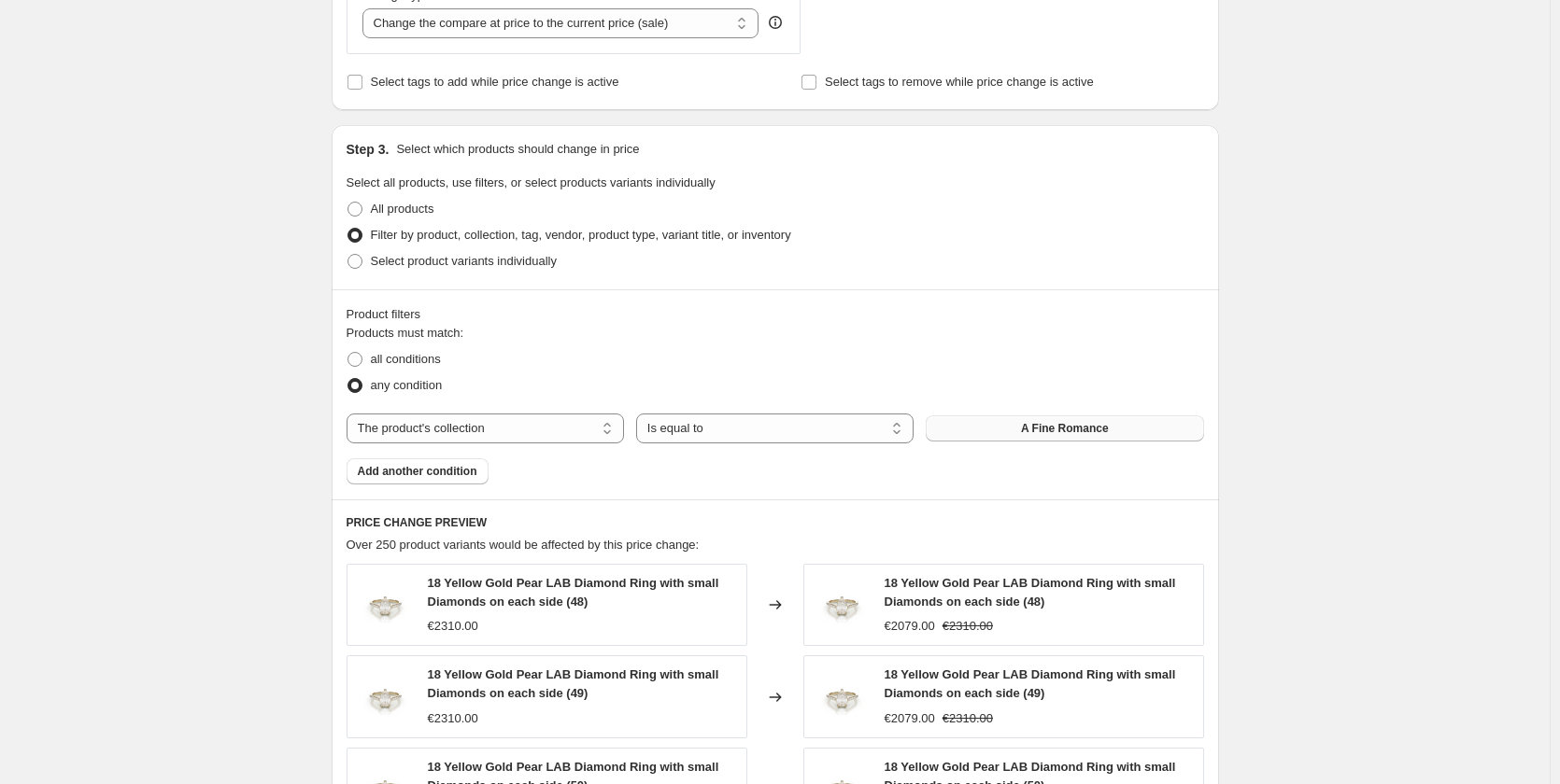
click at [1060, 431] on span "A Fine Romance" at bounding box center [1064, 428] width 88 height 14
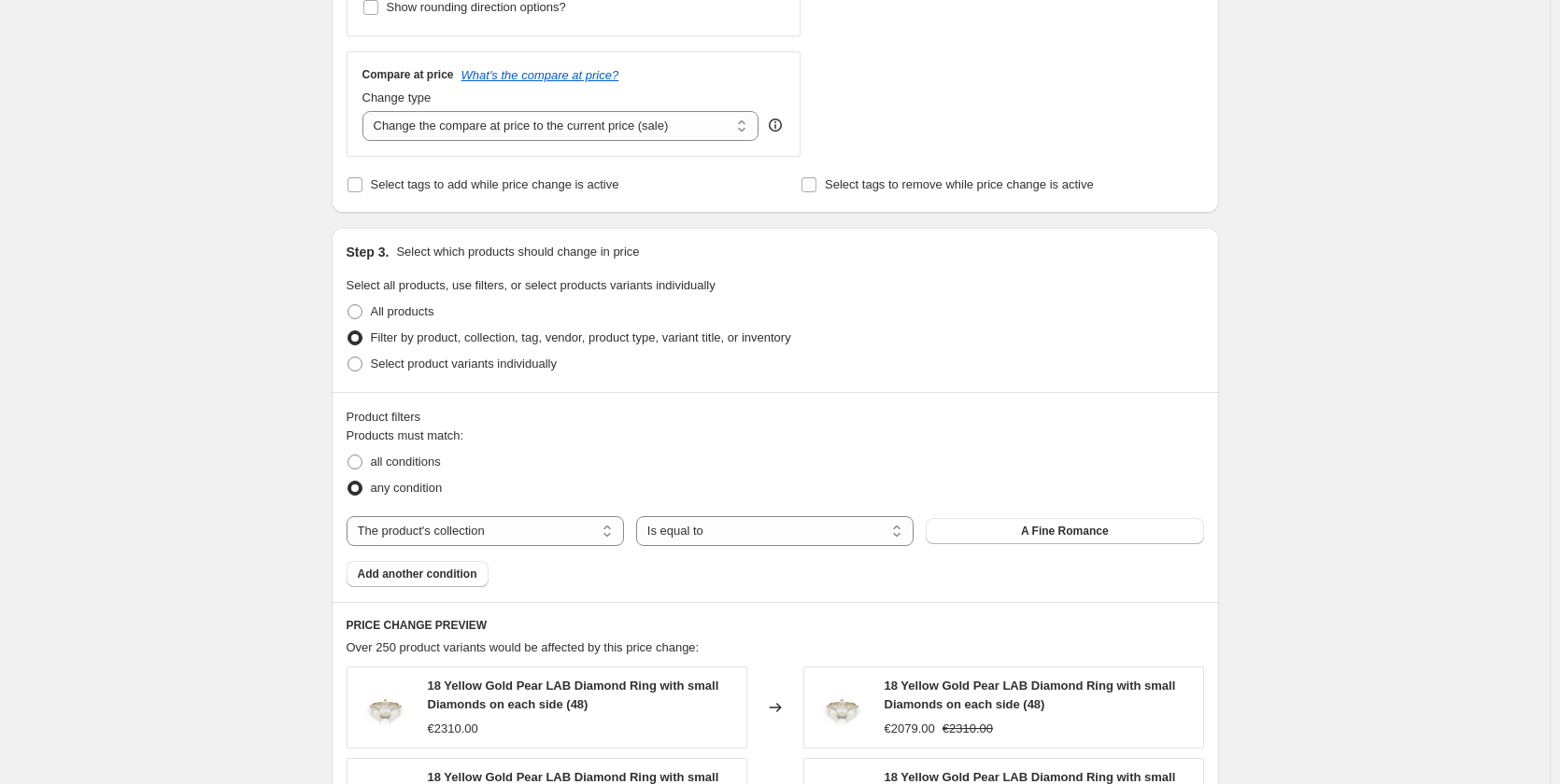
scroll to position [654, 0]
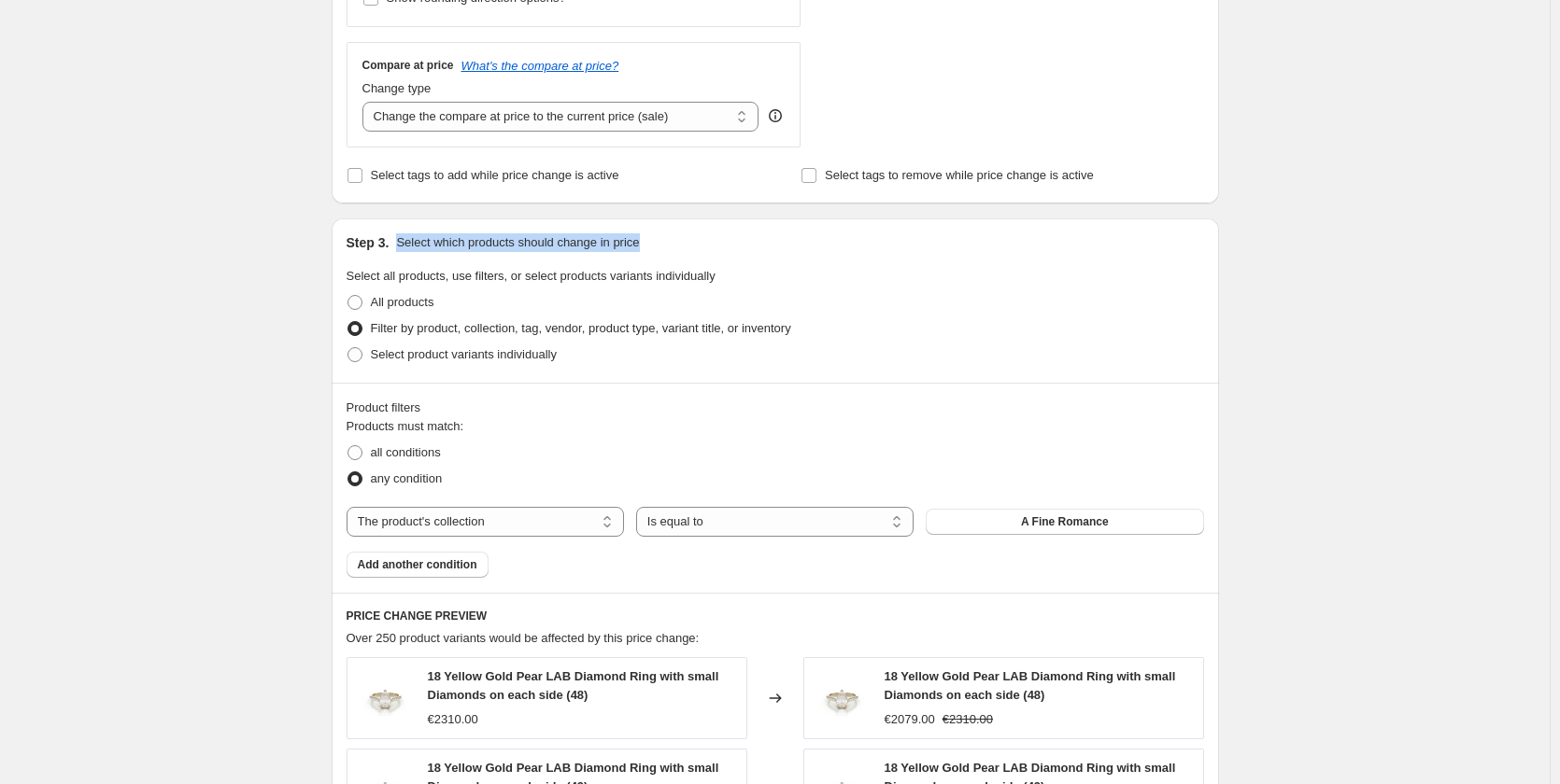
drag, startPoint x: 401, startPoint y: 245, endPoint x: 665, endPoint y: 238, distance: 264.1
click at [665, 238] on div "Step 3. Select which products should change in price" at bounding box center [776, 242] width 858 height 18
click at [681, 248] on div "Step 3. Select which products should change in price" at bounding box center [776, 242] width 858 height 18
drag, startPoint x: 372, startPoint y: 332, endPoint x: 524, endPoint y: 335, distance: 152.0
click at [524, 335] on label "Filter by product, collection, tag, vendor, product type, variant title, or inv…" at bounding box center [569, 328] width 444 height 26
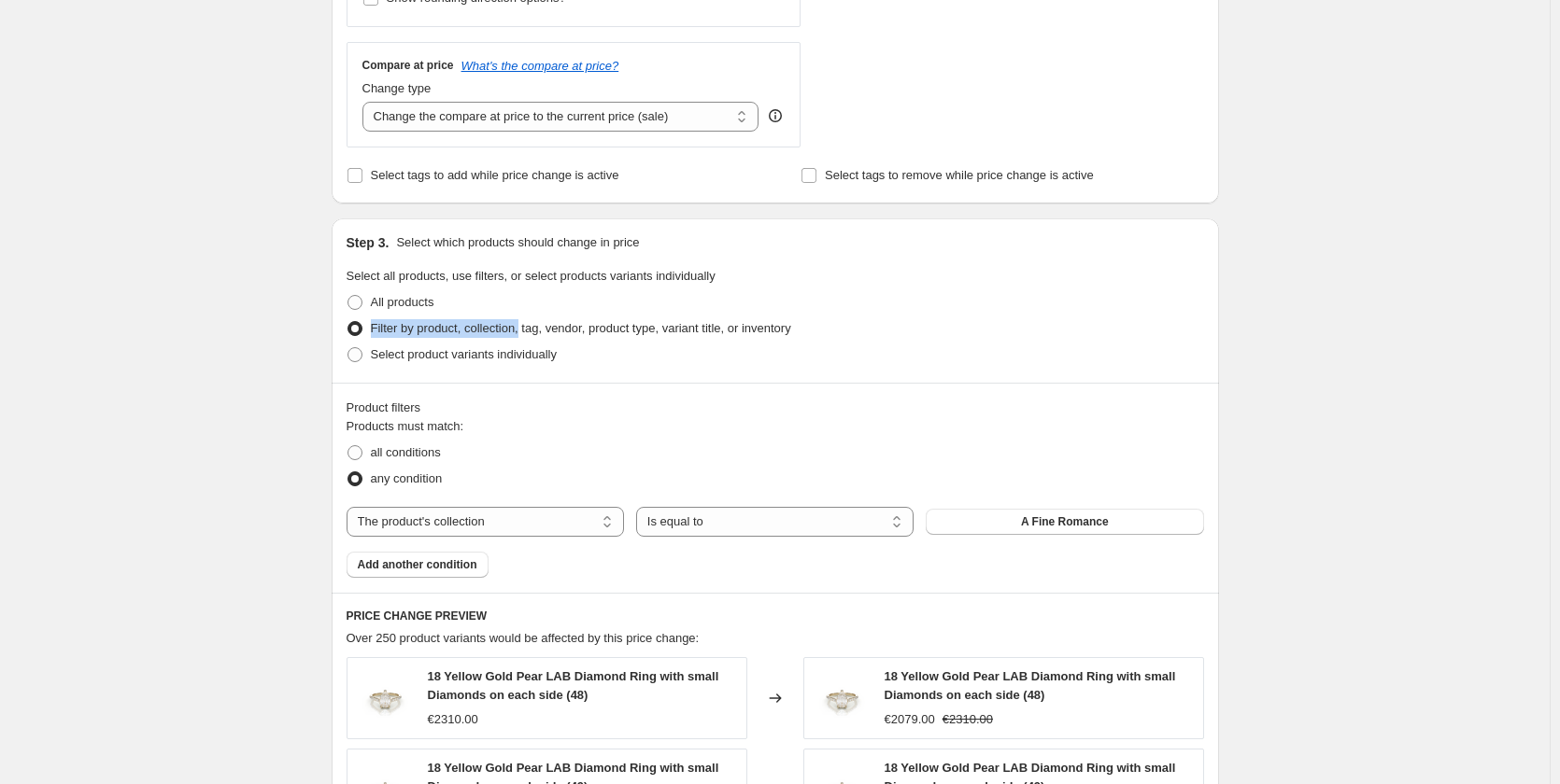
drag, startPoint x: 483, startPoint y: 337, endPoint x: 473, endPoint y: 339, distance: 10.2
click at [482, 337] on span "Filter by product, collection, tag, vendor, product type, variant title, or inv…" at bounding box center [581, 328] width 420 height 18
click at [349, 322] on input "Filter by product, collection, tag, vendor, product type, variant title, or inv…" at bounding box center [348, 322] width 1 height 1
click at [414, 331] on span "Filter by product, collection, tag, vendor, product type, variant title, or inv…" at bounding box center [581, 328] width 420 height 14
click at [349, 322] on input "Filter by product, collection, tag, vendor, product type, variant title, or inv…" at bounding box center [348, 322] width 1 height 1
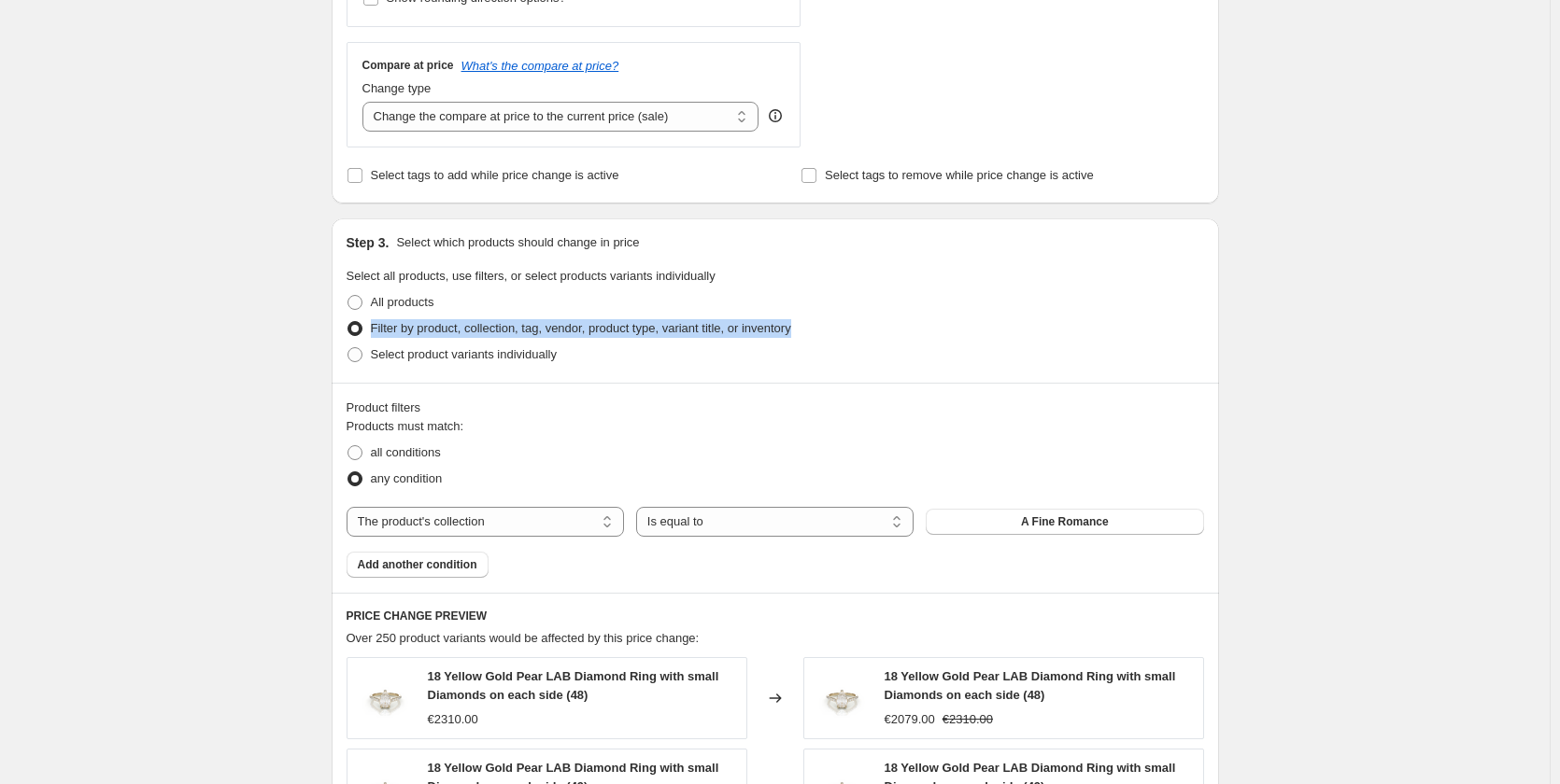
drag, startPoint x: 372, startPoint y: 330, endPoint x: 811, endPoint y: 330, distance: 439.0
click at [811, 330] on div "Filter by product, collection, tag, vendor, product type, variant title, or inv…" at bounding box center [776, 328] width 858 height 26
click at [816, 330] on div "Filter by product, collection, tag, vendor, product type, variant title, or inv…" at bounding box center [776, 328] width 858 height 26
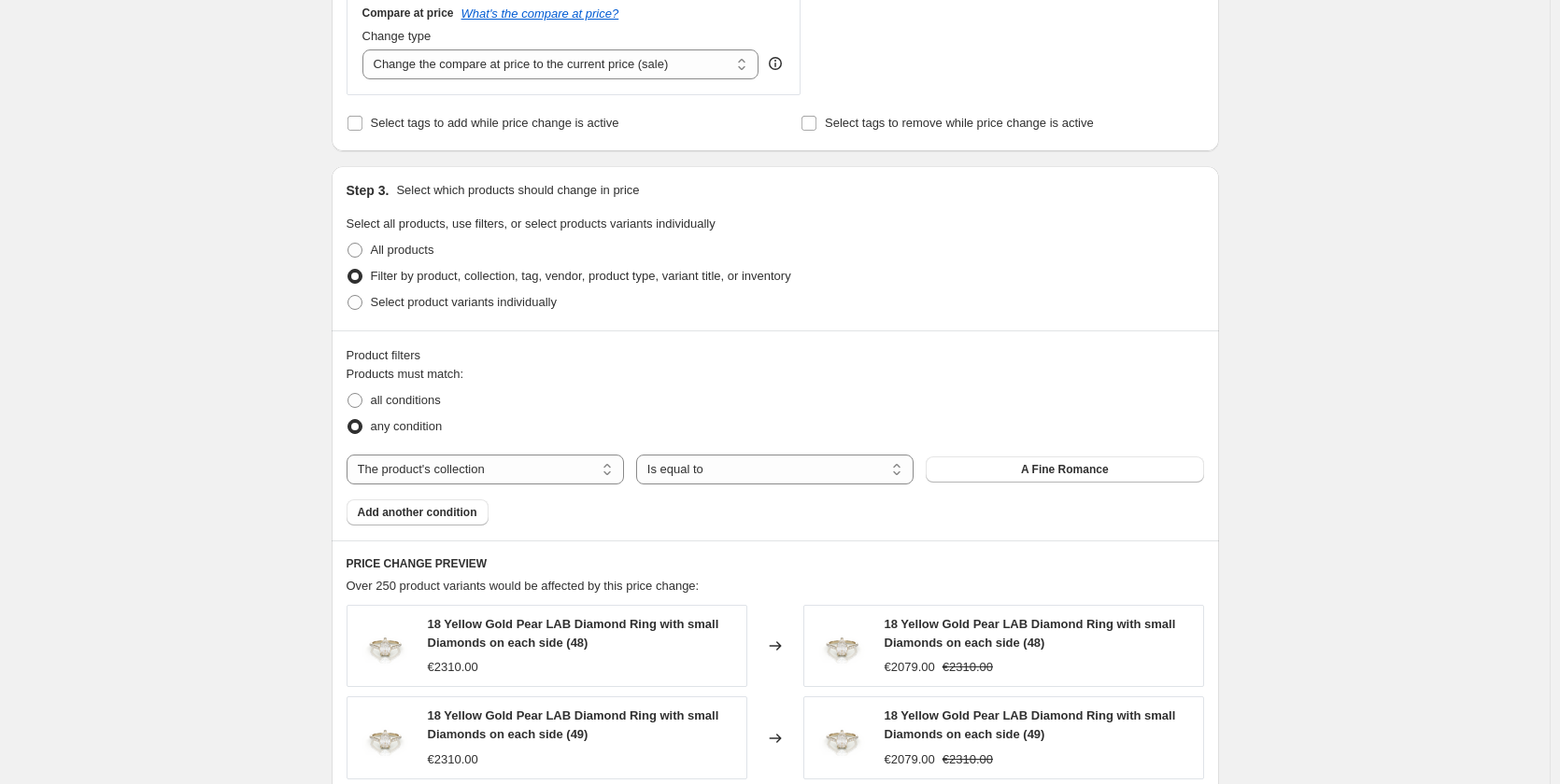
scroll to position [747, 0]
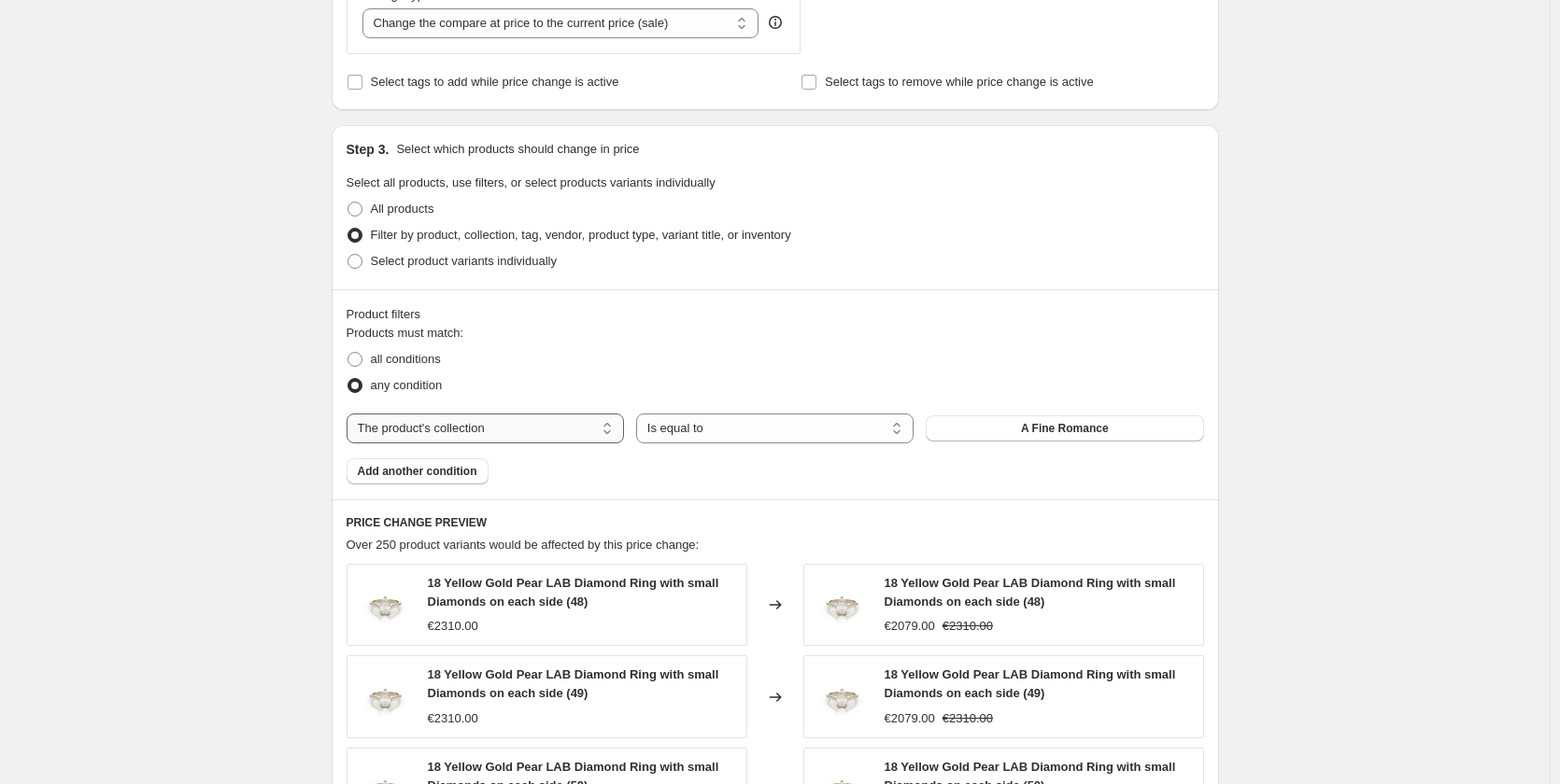
click at [429, 432] on select "The product The product's collection The product's tag The product's vendor The…" at bounding box center [485, 428] width 277 height 30
click at [351, 413] on select "The product The product's collection The product's tag The product's vendor The…" at bounding box center [485, 428] width 277 height 30
click at [685, 429] on select "Is equal to Is not equal to" at bounding box center [775, 428] width 277 height 30
click at [870, 379] on div "any condition" at bounding box center [776, 385] width 858 height 26
click at [1034, 438] on button "A Fine Romance" at bounding box center [1064, 428] width 277 height 26
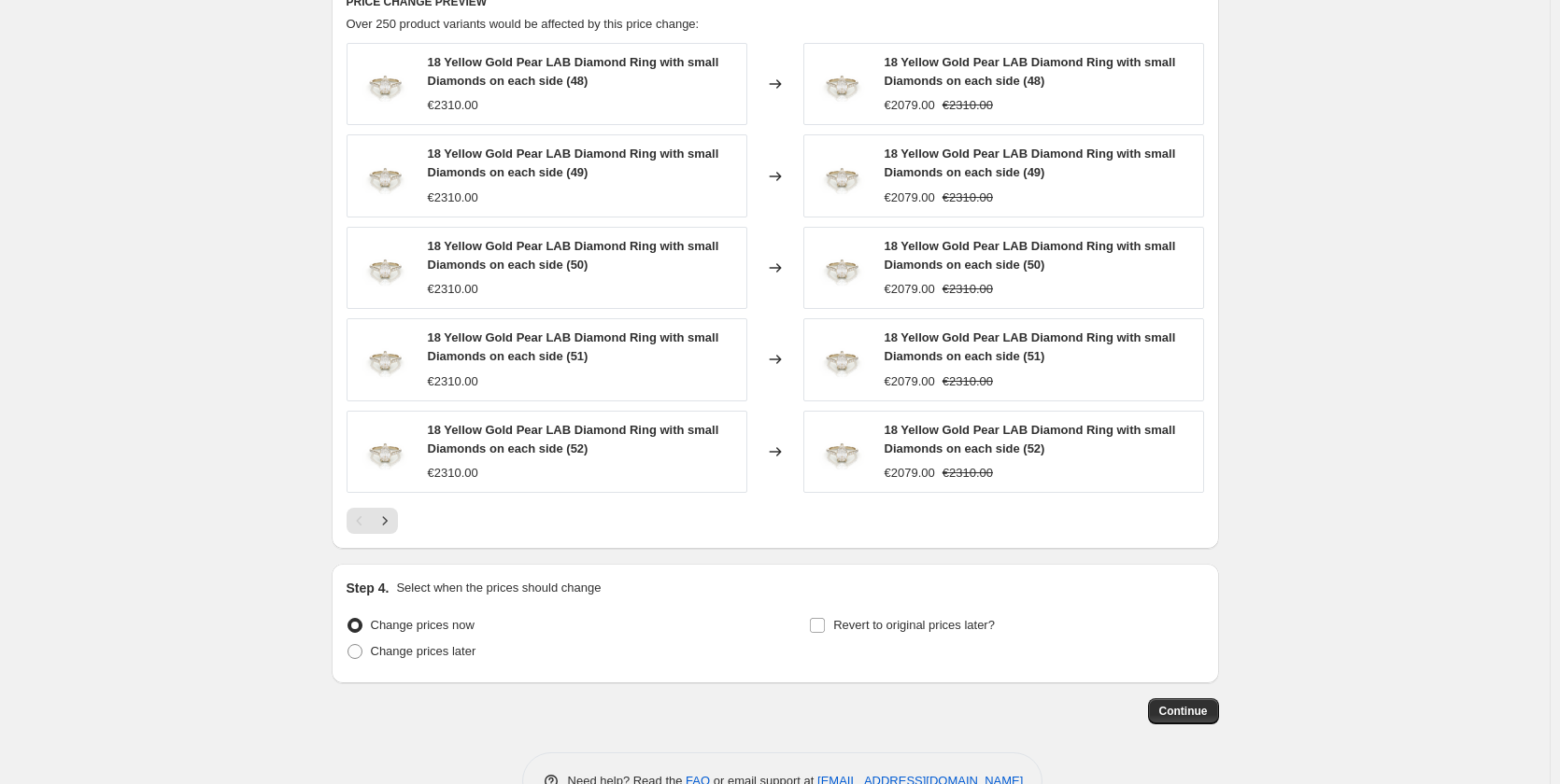
scroll to position [1307, 0]
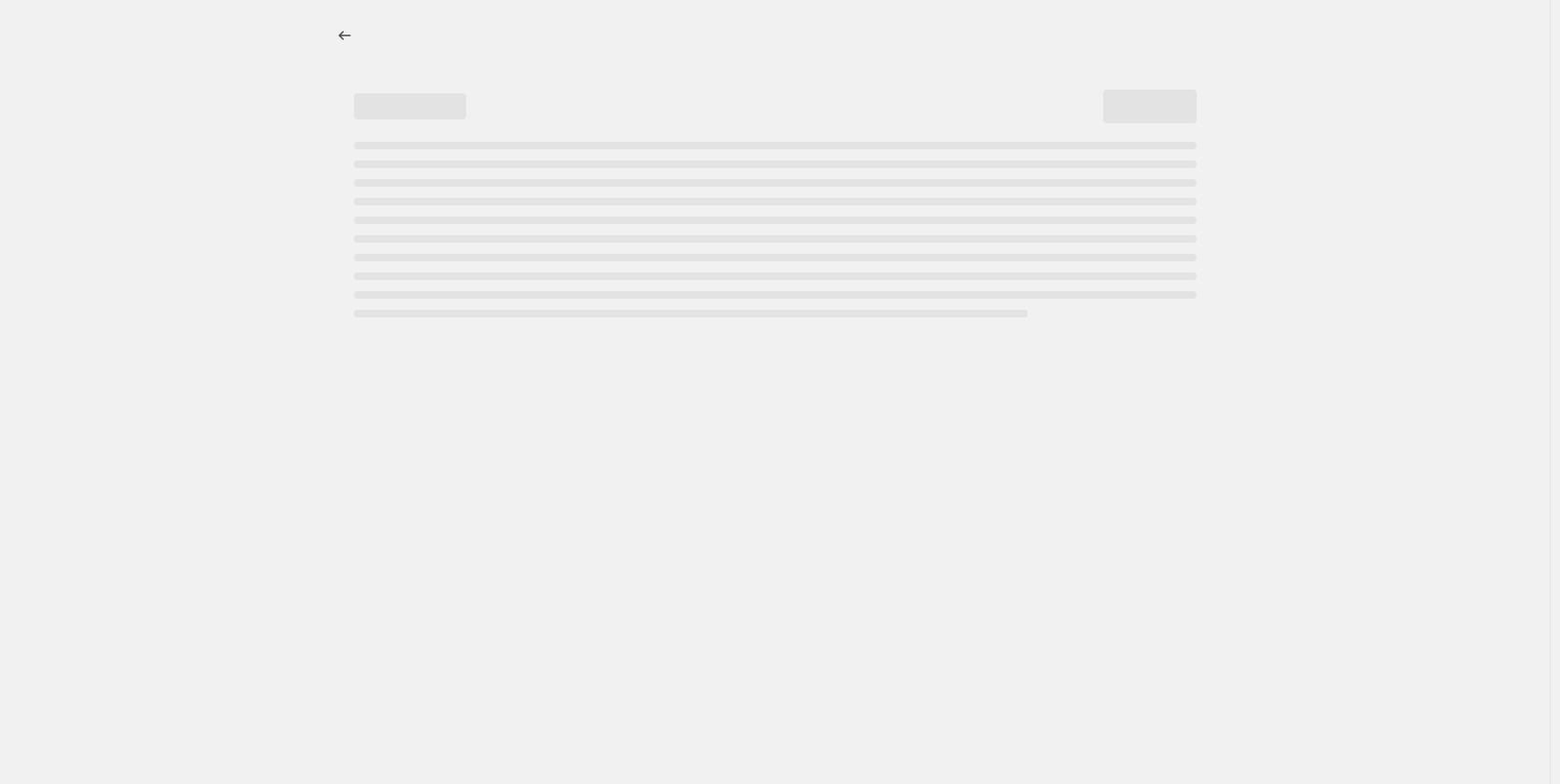
select select "percentage"
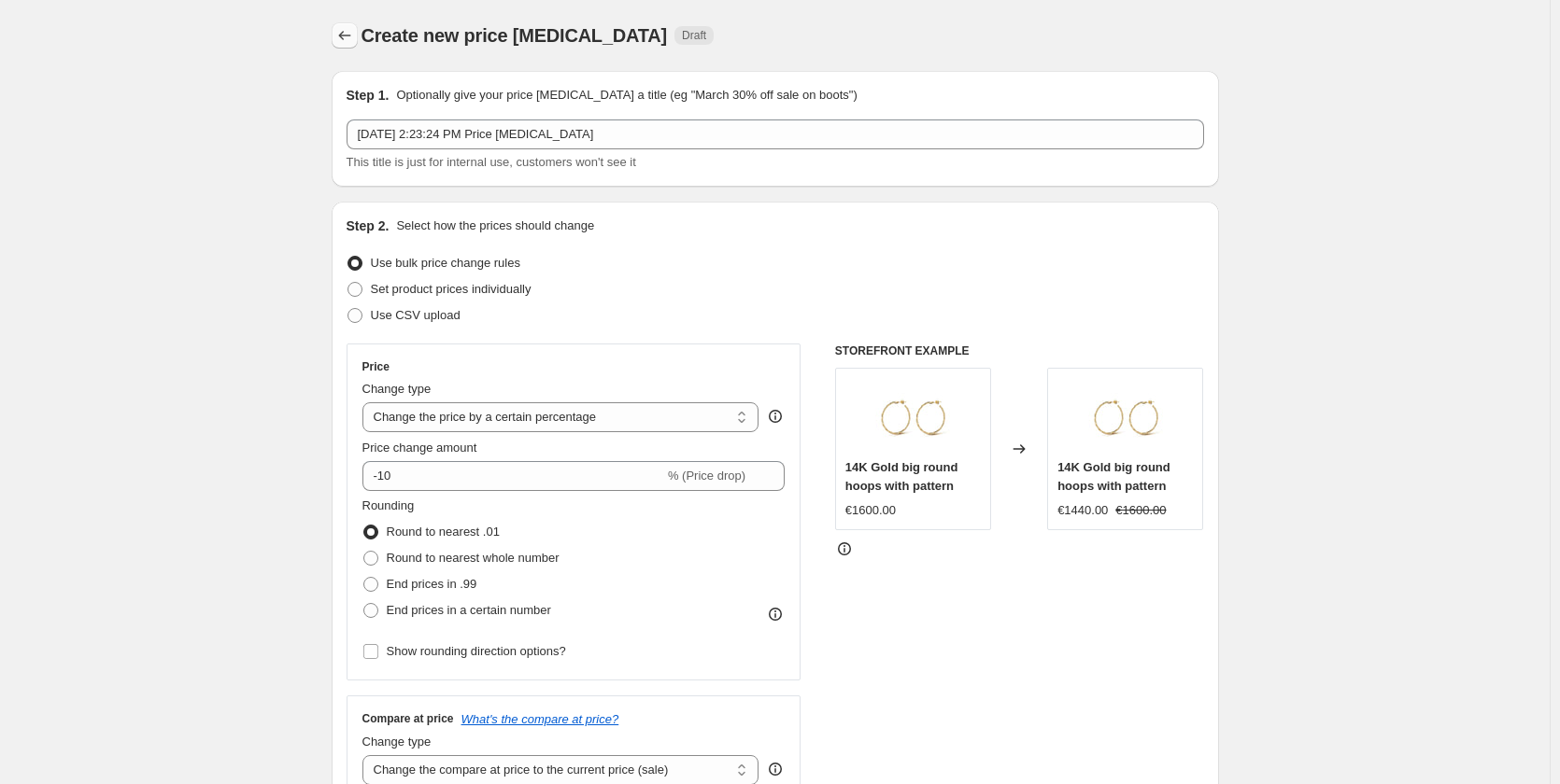
click at [354, 41] on icon "Price change jobs" at bounding box center [344, 35] width 18 height 18
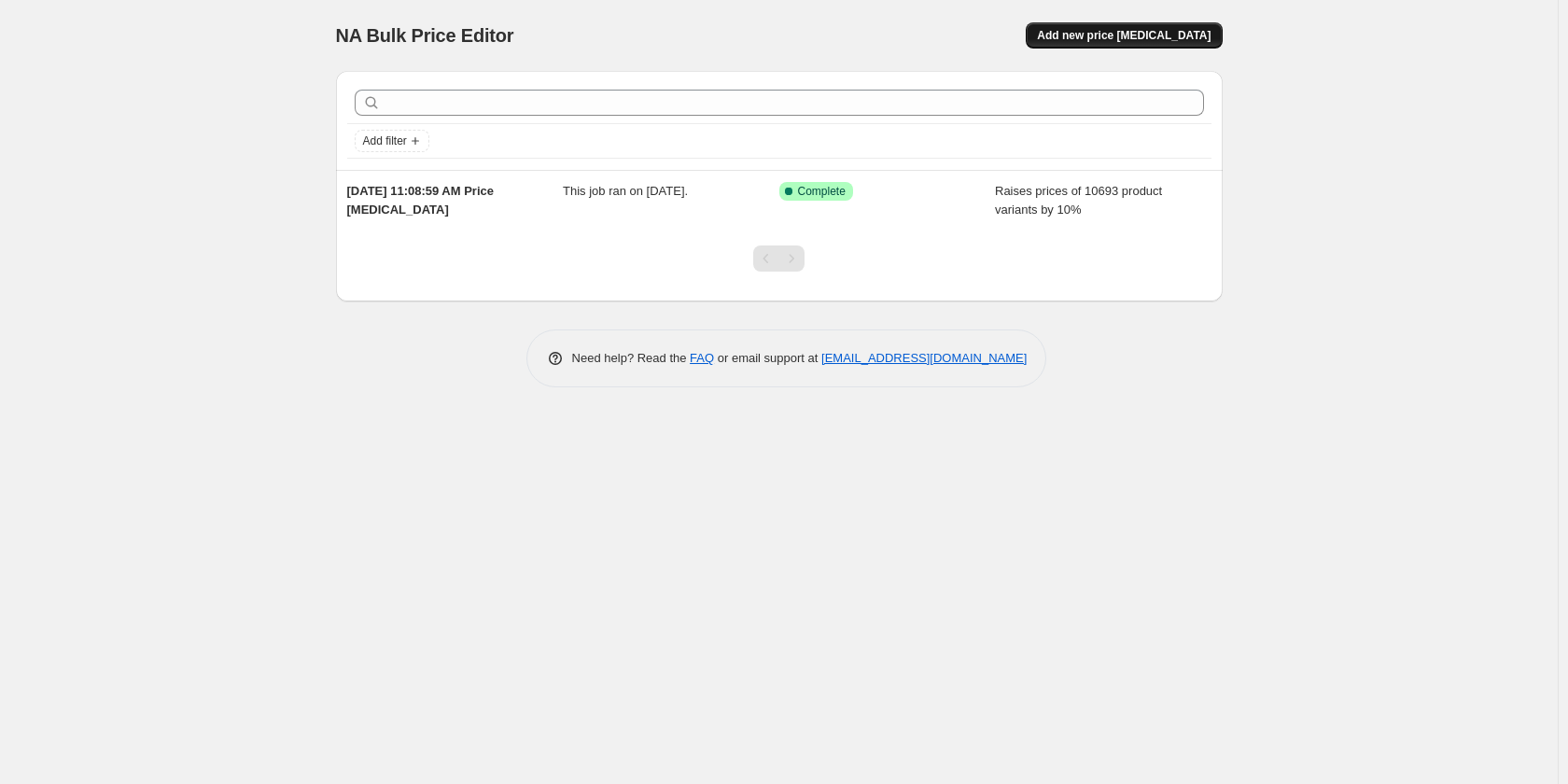
click at [1088, 38] on span "Add new price [MEDICAL_DATA]" at bounding box center [1123, 35] width 174 height 14
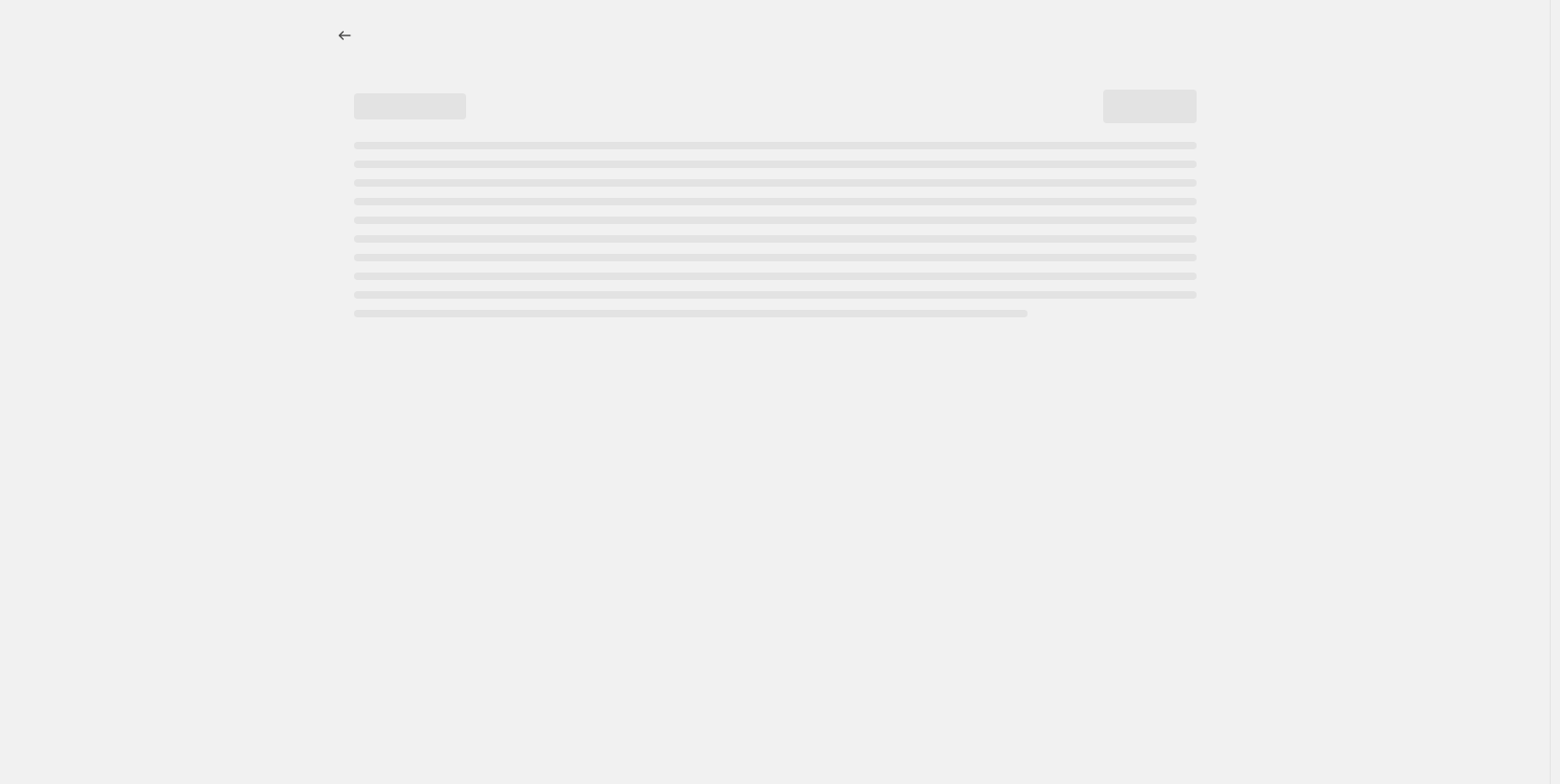
select select "percentage"
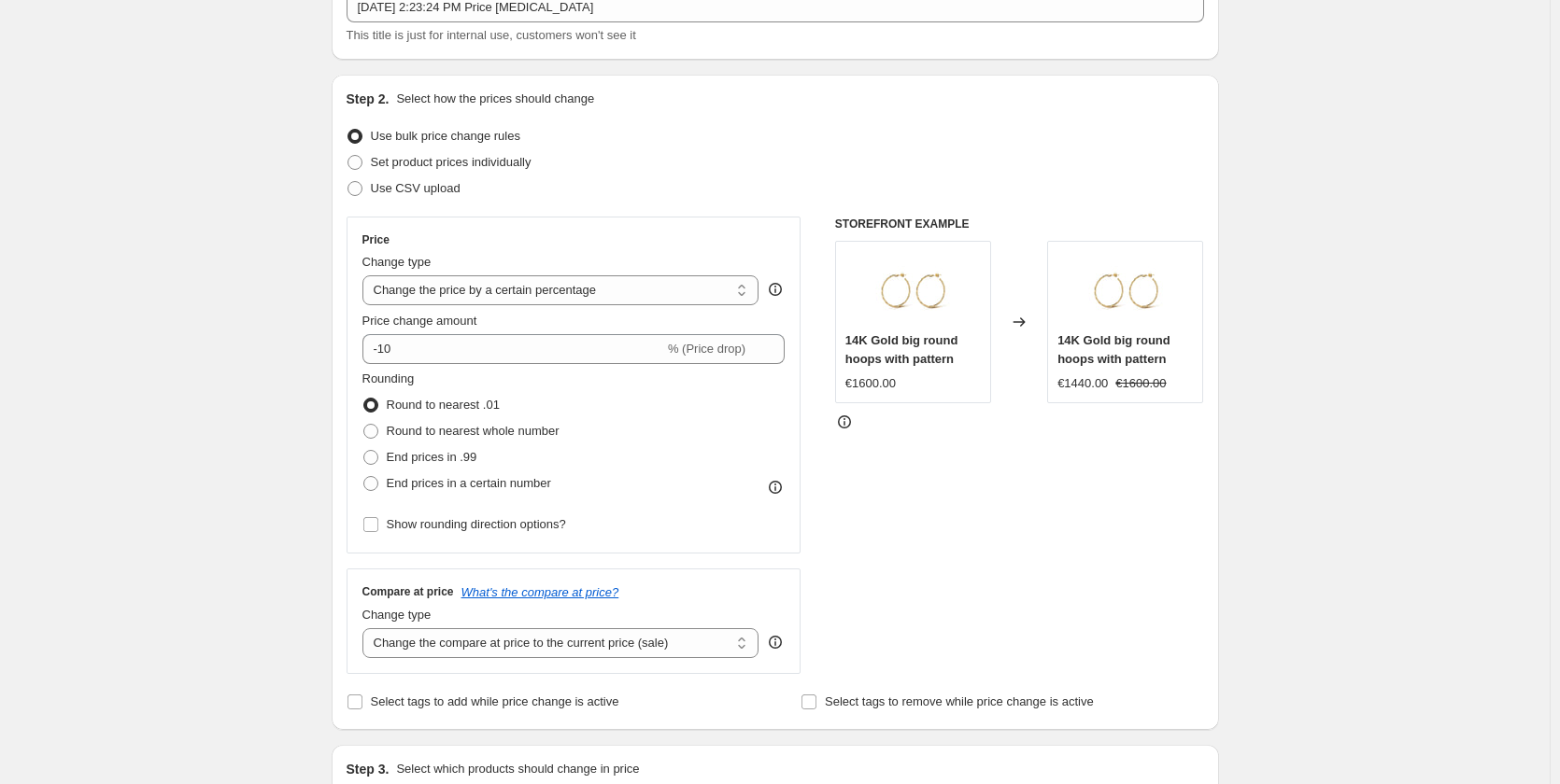
scroll to position [186, 0]
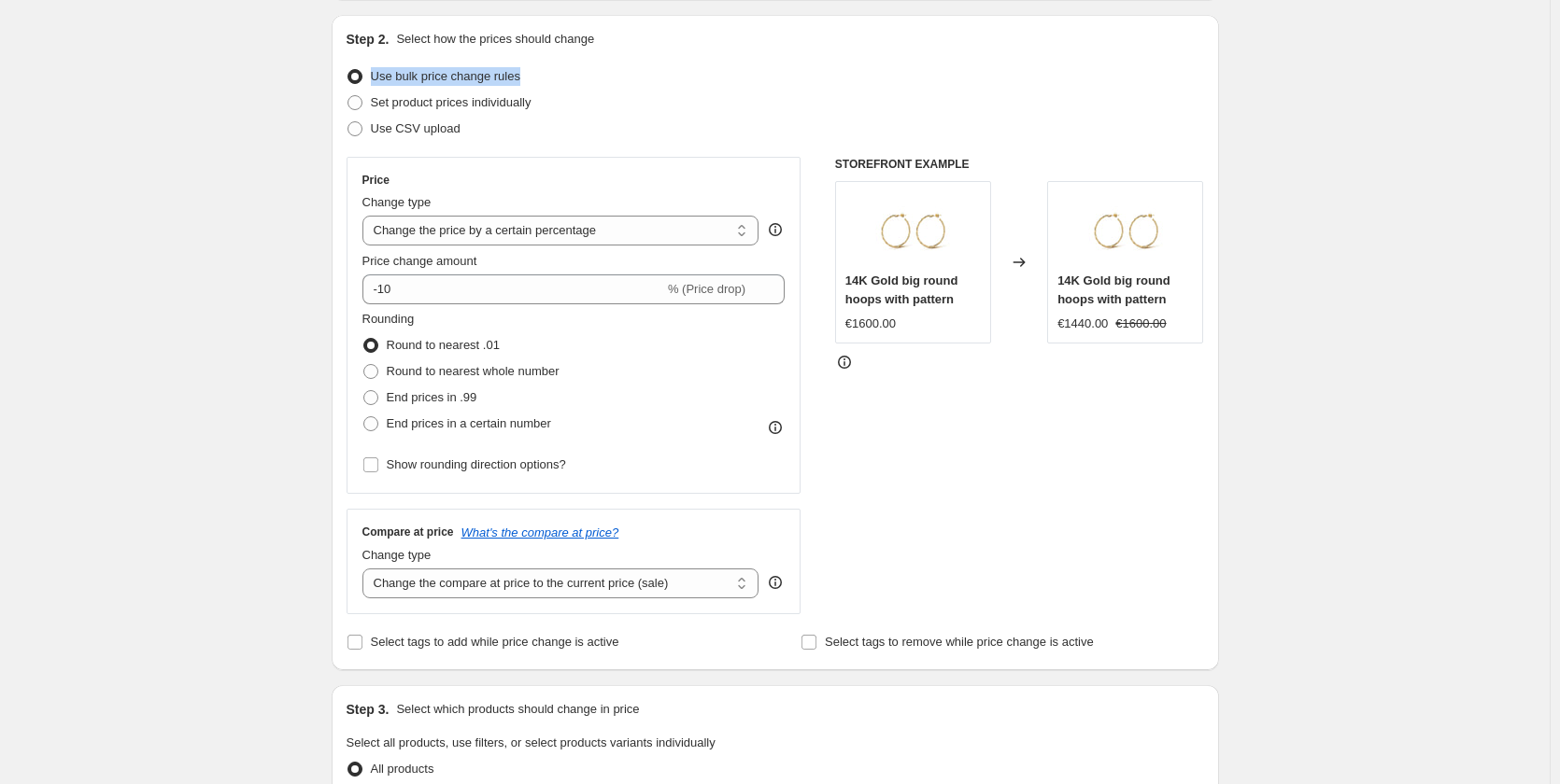
drag, startPoint x: 367, startPoint y: 81, endPoint x: 532, endPoint y: 79, distance: 165.0
click at [532, 79] on div "Use bulk price change rules" at bounding box center [776, 76] width 858 height 26
click at [544, 75] on div "Use bulk price change rules" at bounding box center [776, 76] width 858 height 26
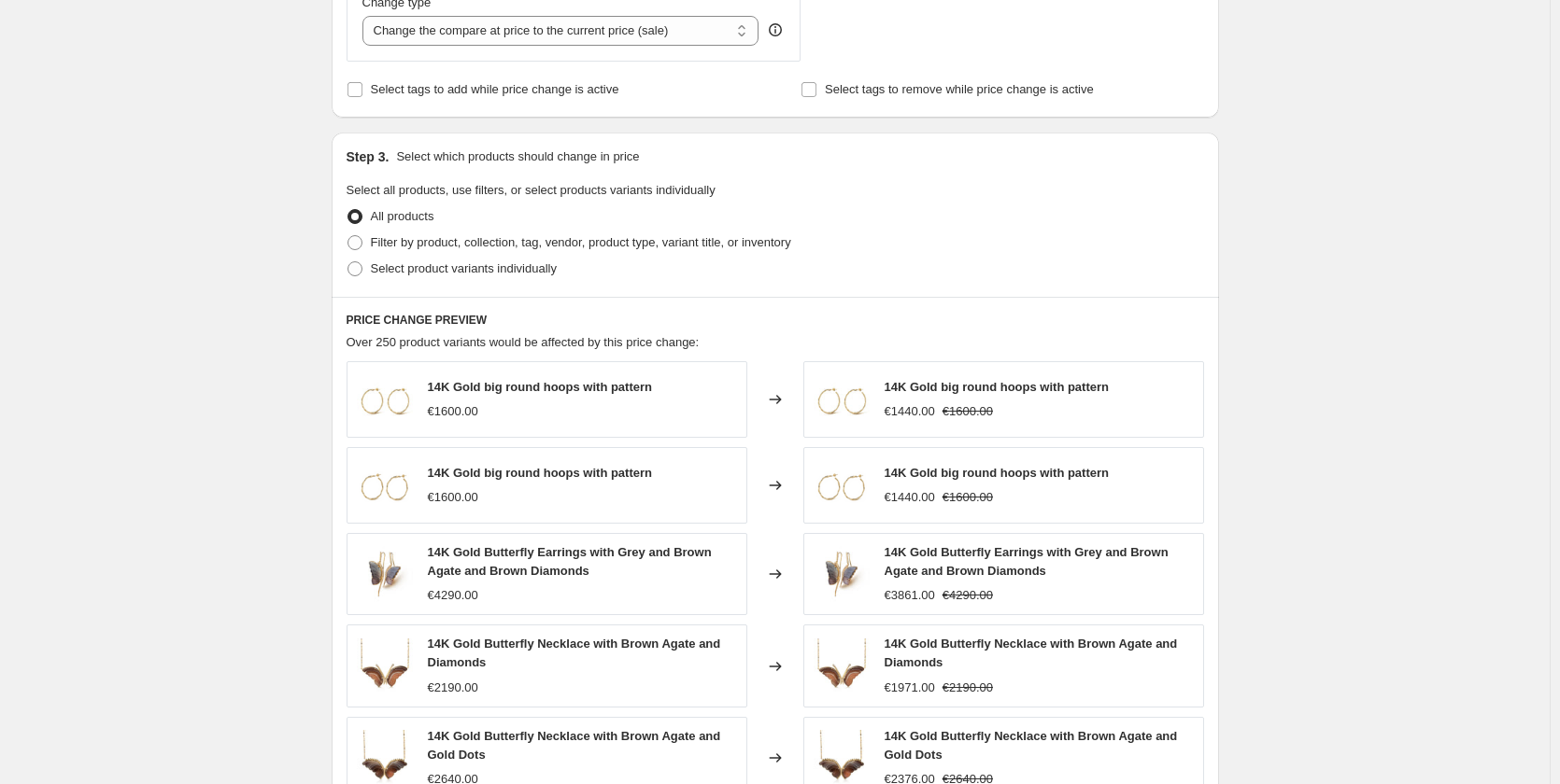
scroll to position [747, 0]
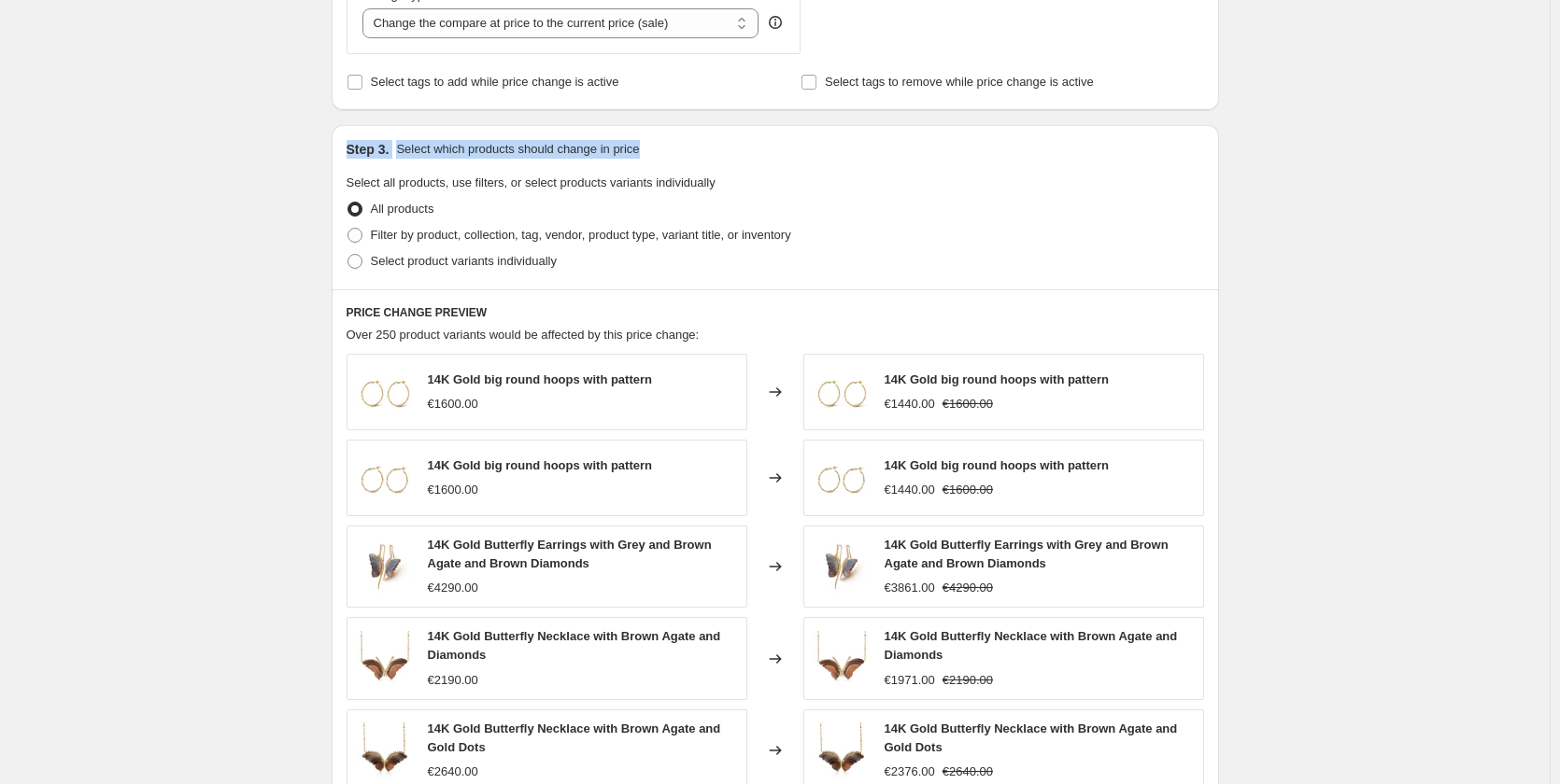
drag, startPoint x: 348, startPoint y: 154, endPoint x: 651, endPoint y: 156, distance: 303.0
click at [651, 156] on div "Step 3. Select which products should change in price Select all products, use f…" at bounding box center [775, 208] width 888 height 164
click at [651, 156] on div "Step 3. Select which products should change in price" at bounding box center [776, 149] width 858 height 18
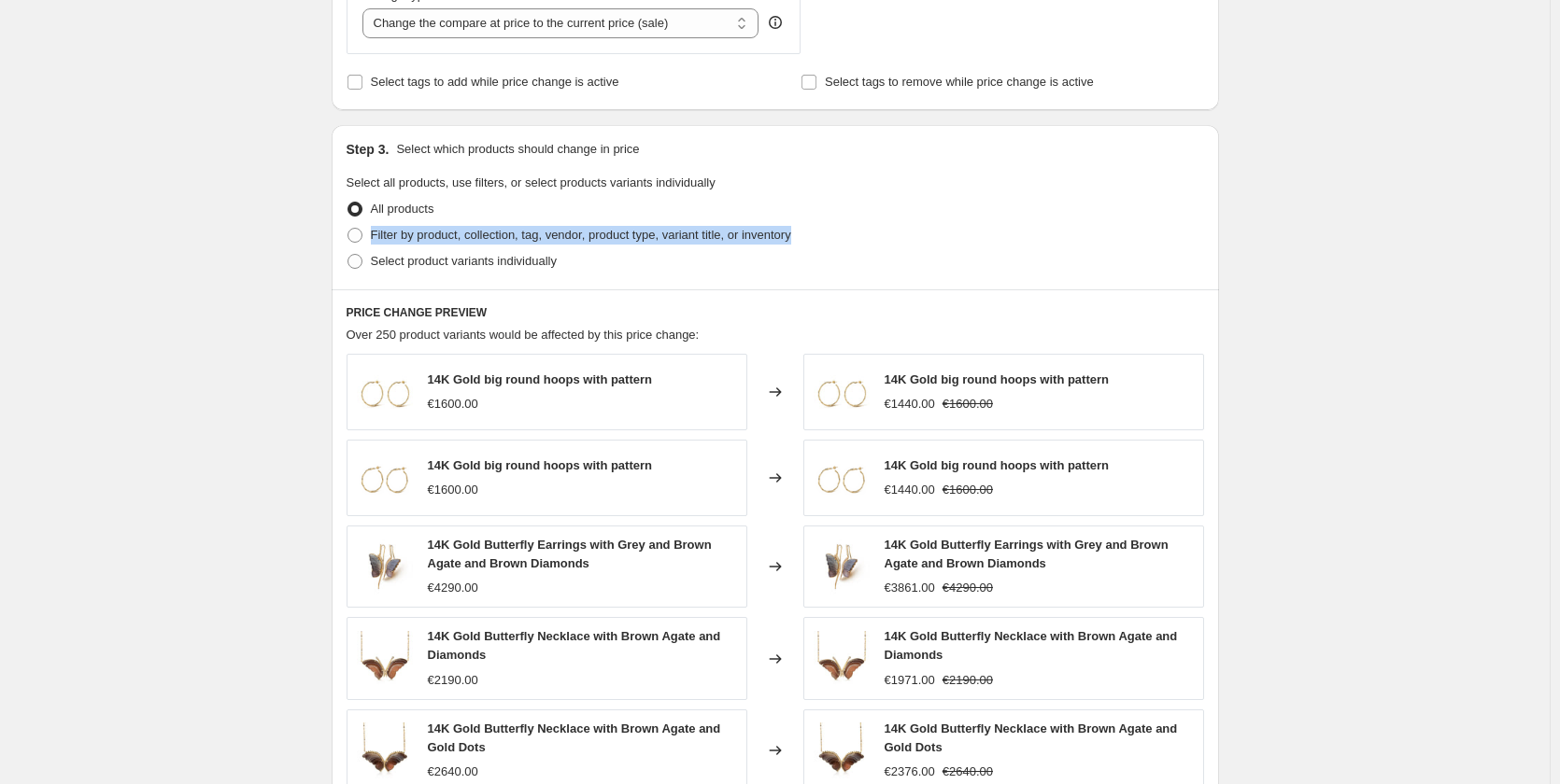
drag, startPoint x: 371, startPoint y: 244, endPoint x: 802, endPoint y: 245, distance: 431.0
click at [802, 245] on div "Filter by product, collection, tag, vendor, product type, variant title, or inv…" at bounding box center [776, 235] width 858 height 26
click at [701, 195] on legend "Select all products, use filters, or select products variants individually" at bounding box center [531, 184] width 369 height 22
click at [368, 241] on label "Filter by product, collection, tag, vendor, product type, variant title, or inv…" at bounding box center [569, 235] width 444 height 26
click at [349, 229] on input "Filter by product, collection, tag, vendor, product type, variant title, or inv…" at bounding box center [348, 228] width 1 height 1
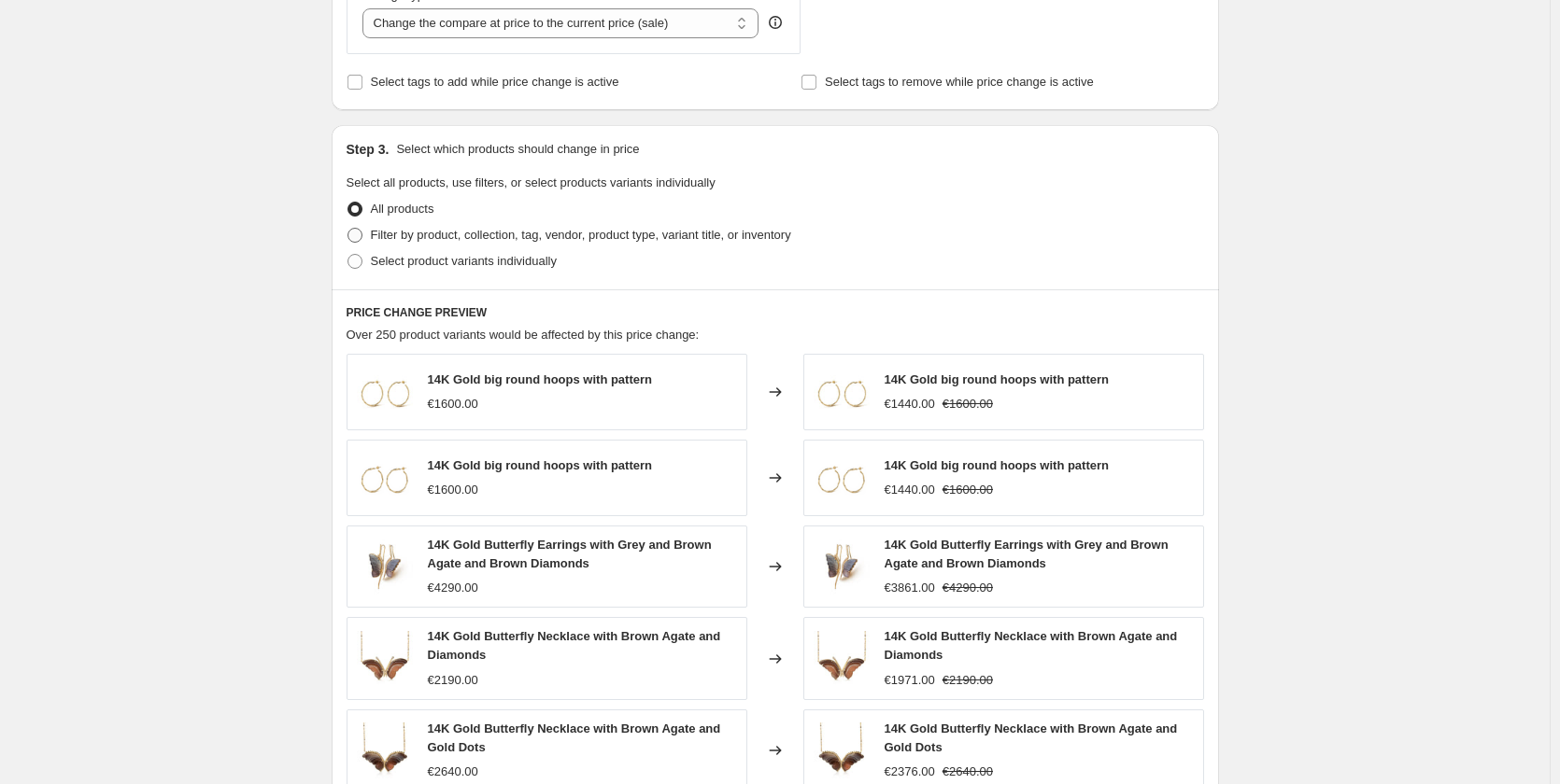
radio input "true"
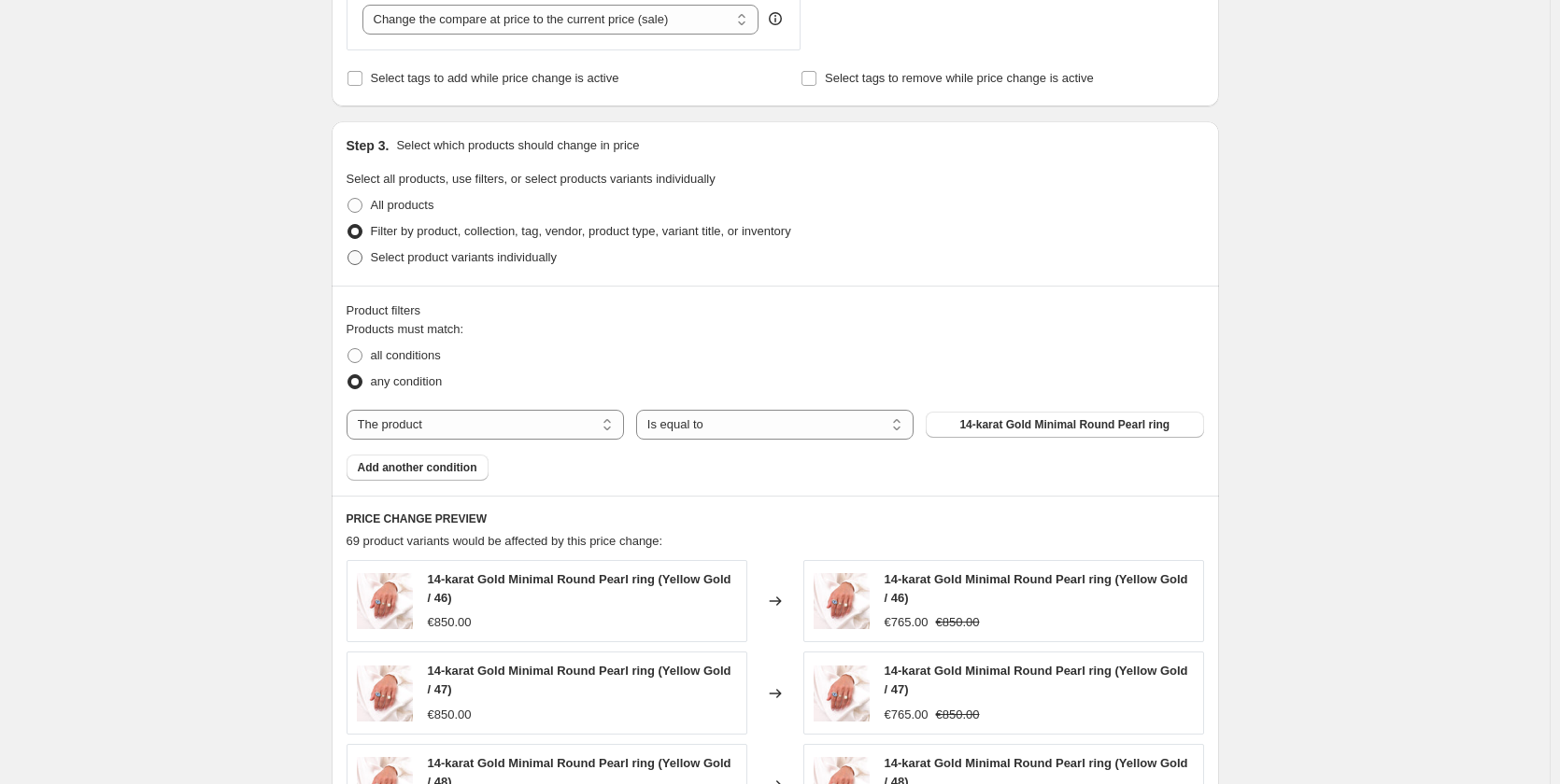
scroll to position [1027, 0]
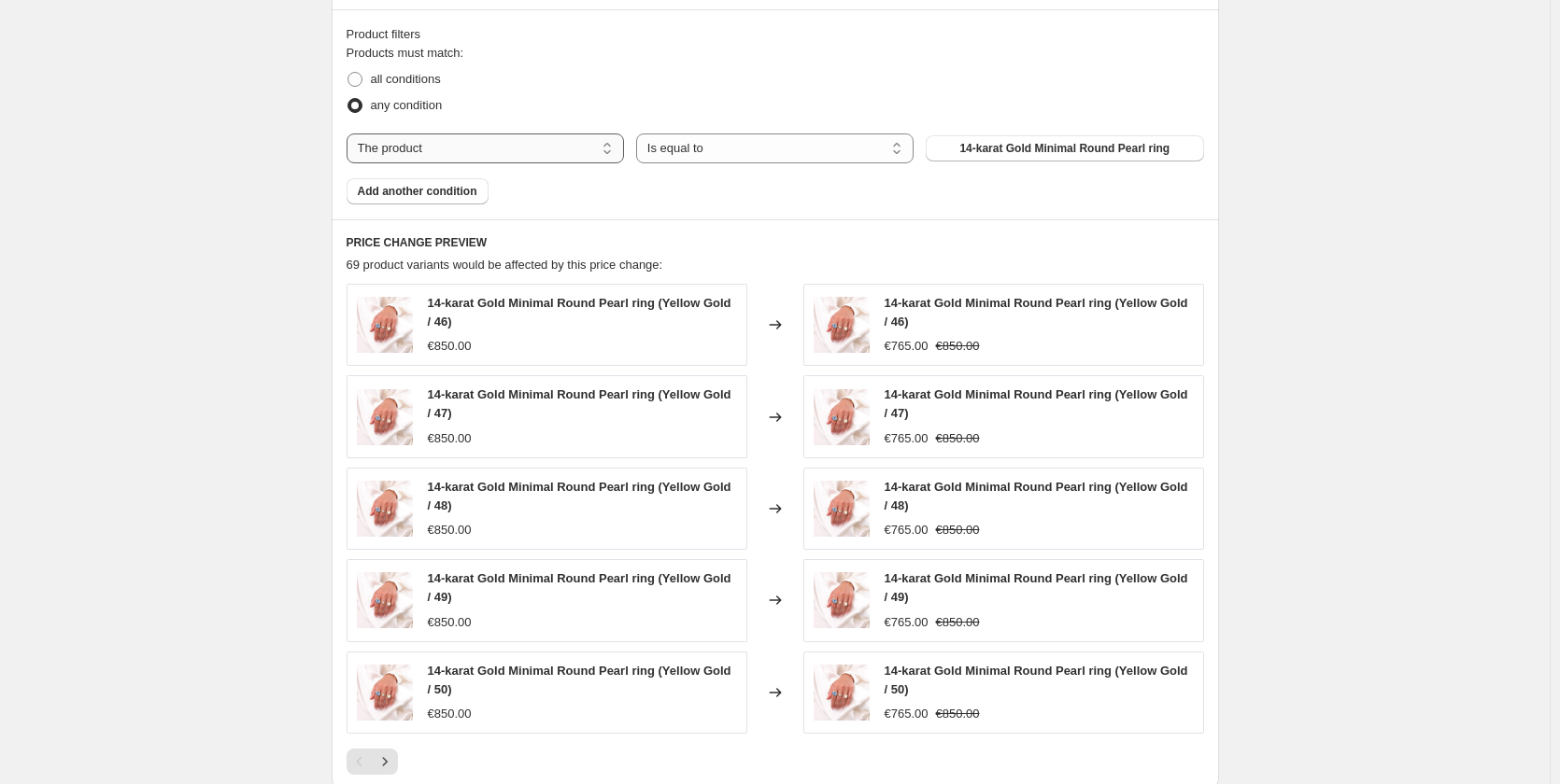
click at [517, 149] on select "The product The product's collection The product's tag The product's vendor The…" at bounding box center [485, 148] width 277 height 30
select select "collection"
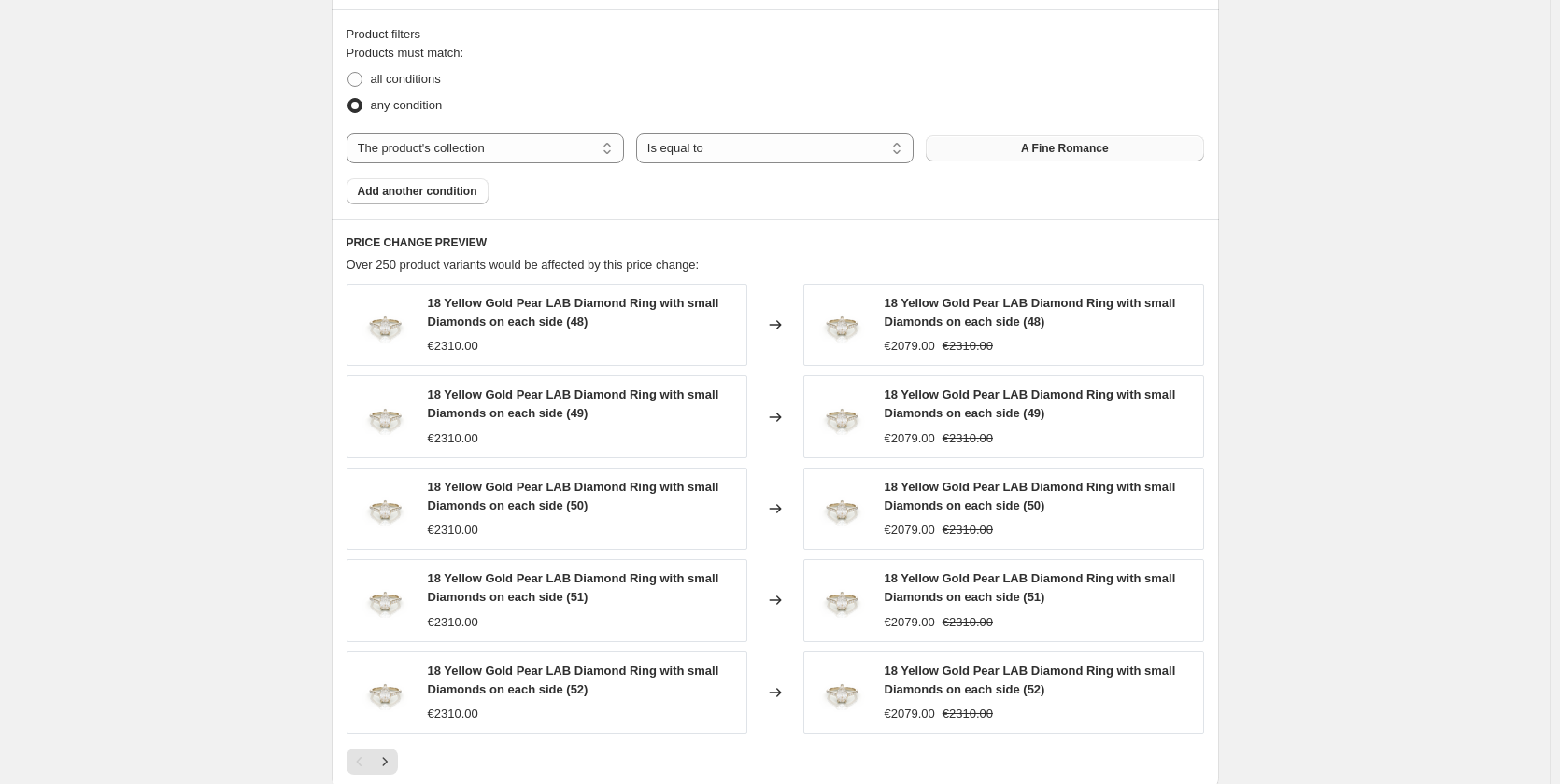
click at [964, 151] on button "A Fine Romance" at bounding box center [1064, 148] width 277 height 26
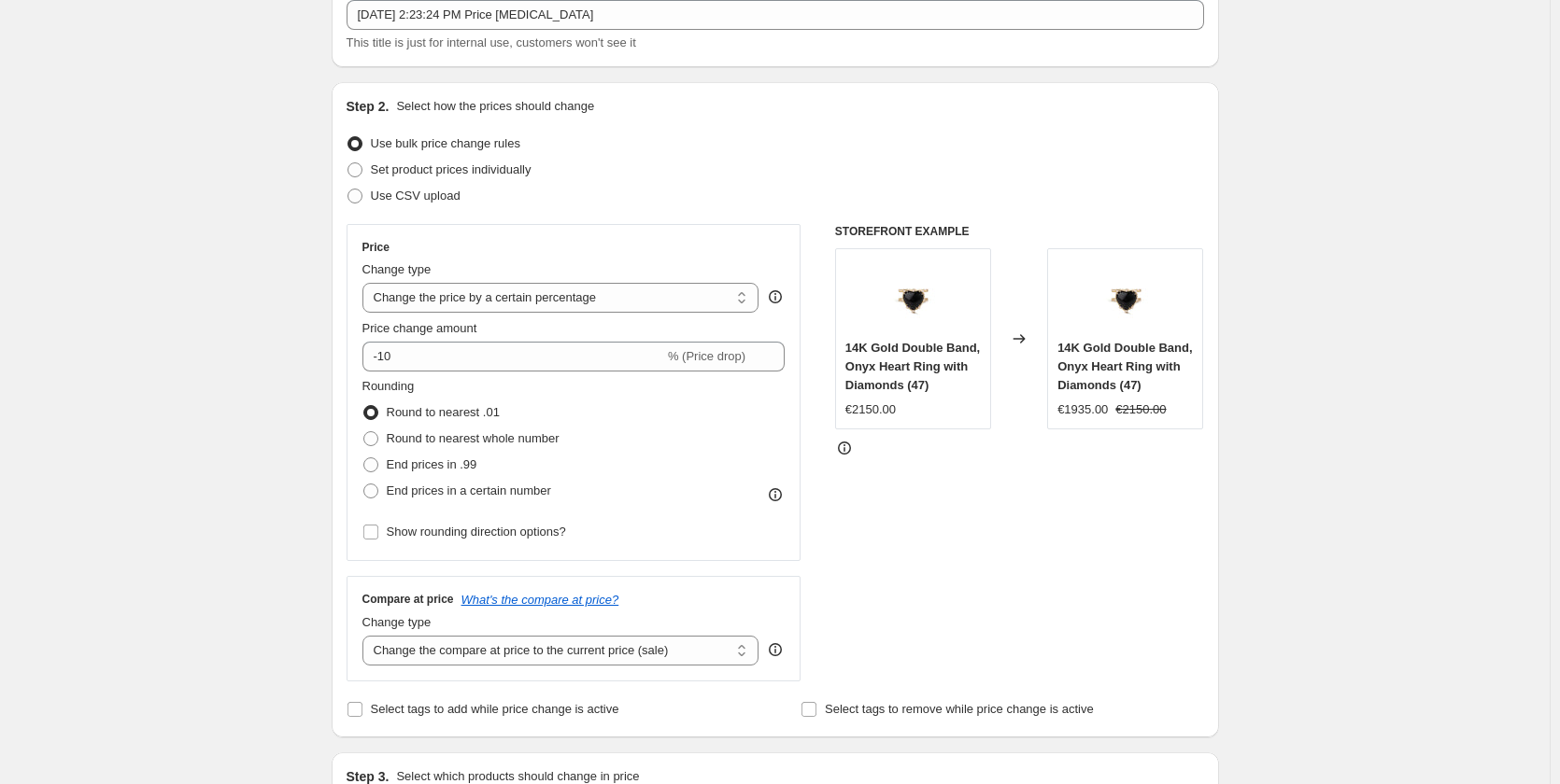
scroll to position [15, 0]
